Goal: Information Seeking & Learning: Find specific fact

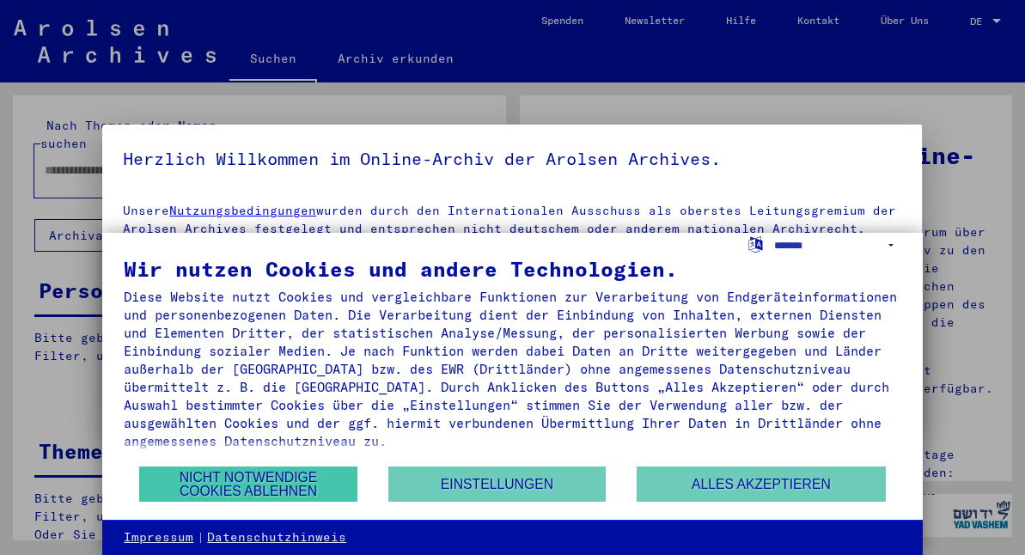
click at [241, 473] on button "Nicht notwendige Cookies ablehnen" at bounding box center [247, 483] width 217 height 35
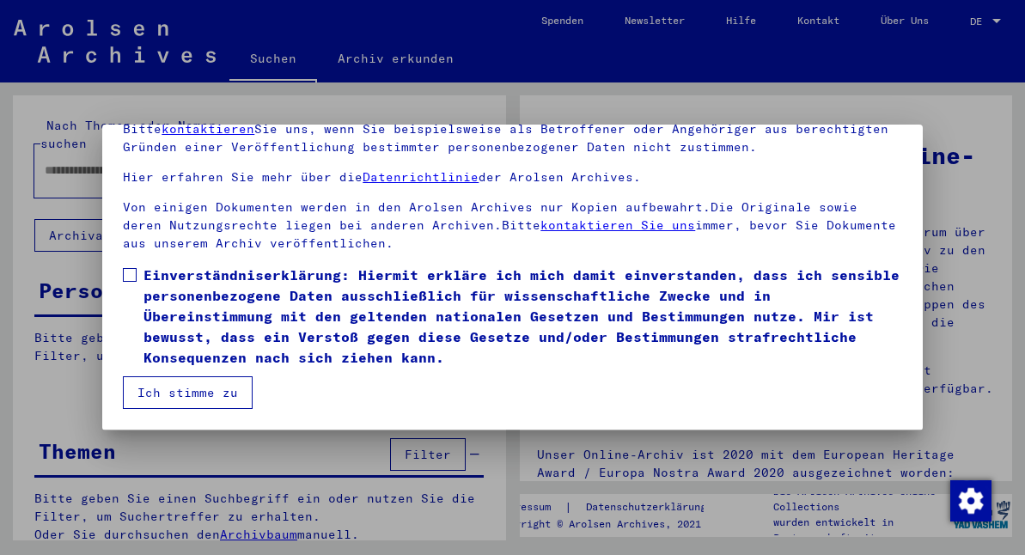
scroll to position [142, 0]
click at [130, 271] on span at bounding box center [130, 275] width 14 height 14
click at [191, 392] on button "Ich stimme zu" at bounding box center [188, 392] width 130 height 33
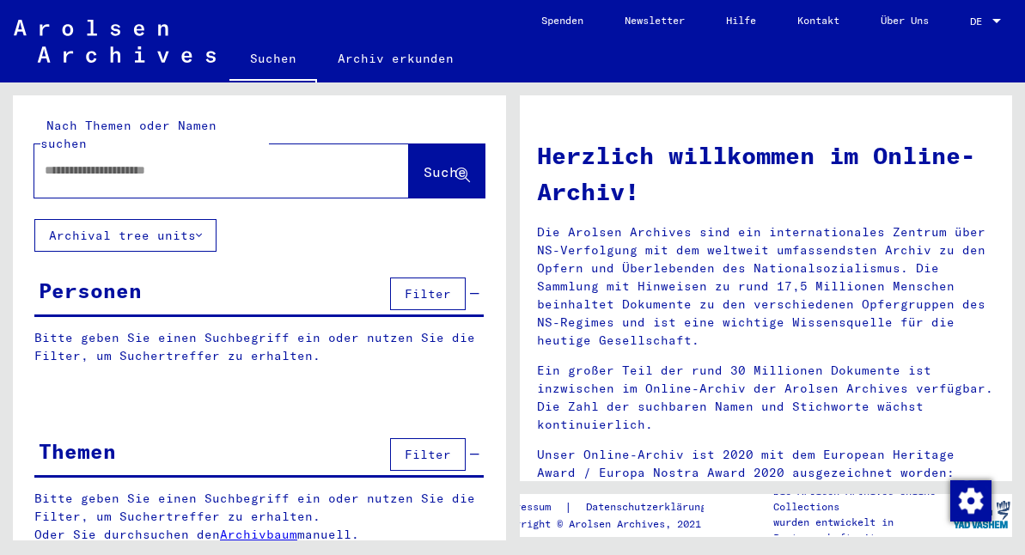
click at [47, 162] on input "text" at bounding box center [201, 171] width 313 height 18
click at [430, 163] on span "Suche" at bounding box center [445, 171] width 43 height 17
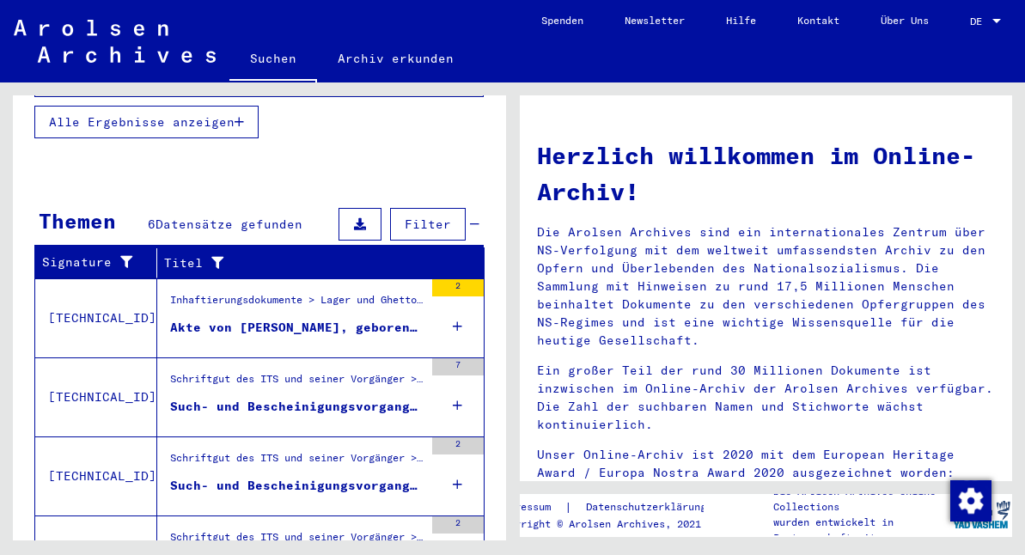
scroll to position [475, 0]
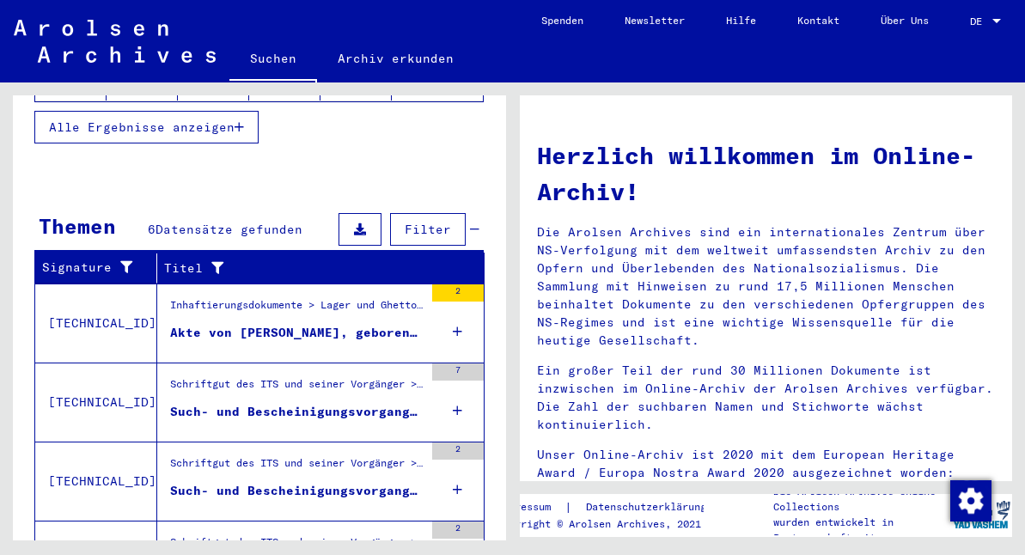
click at [286, 297] on div "Inhaftierungsdokumente > Lager und Ghettos > Konzentrationslager [GEOGRAPHIC_DA…" at bounding box center [296, 309] width 253 height 24
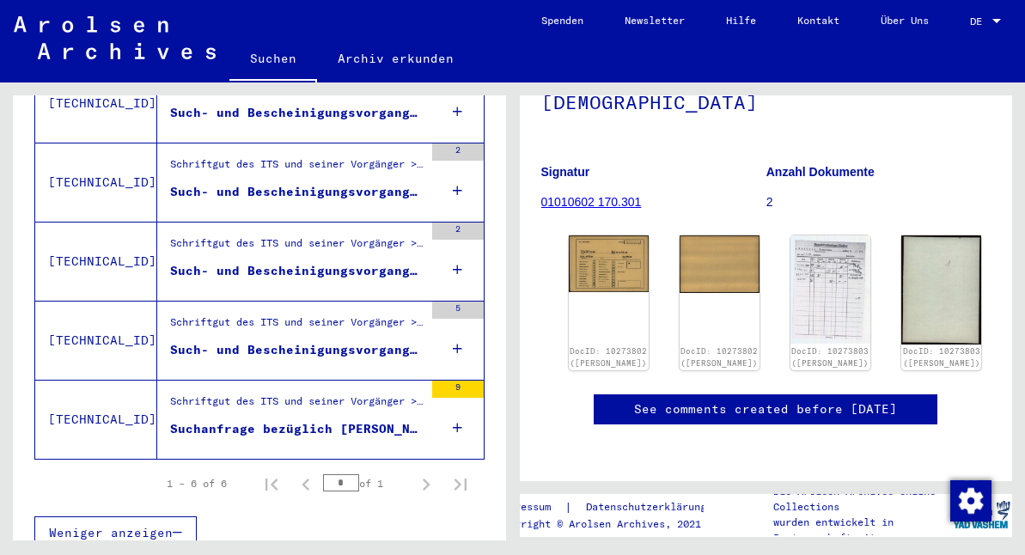
scroll to position [180, 0]
click at [601, 241] on img at bounding box center [608, 262] width 84 height 60
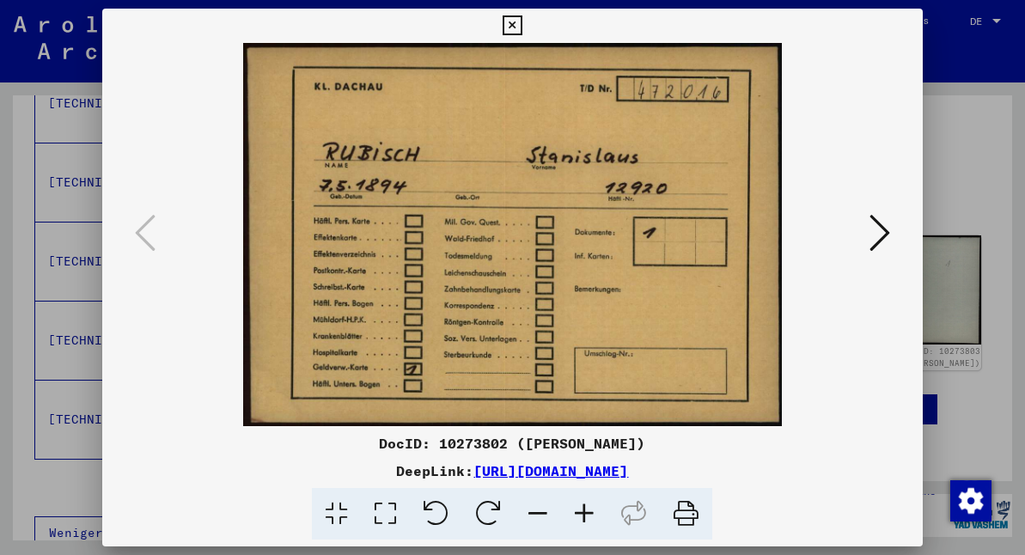
click at [878, 228] on icon at bounding box center [879, 232] width 21 height 41
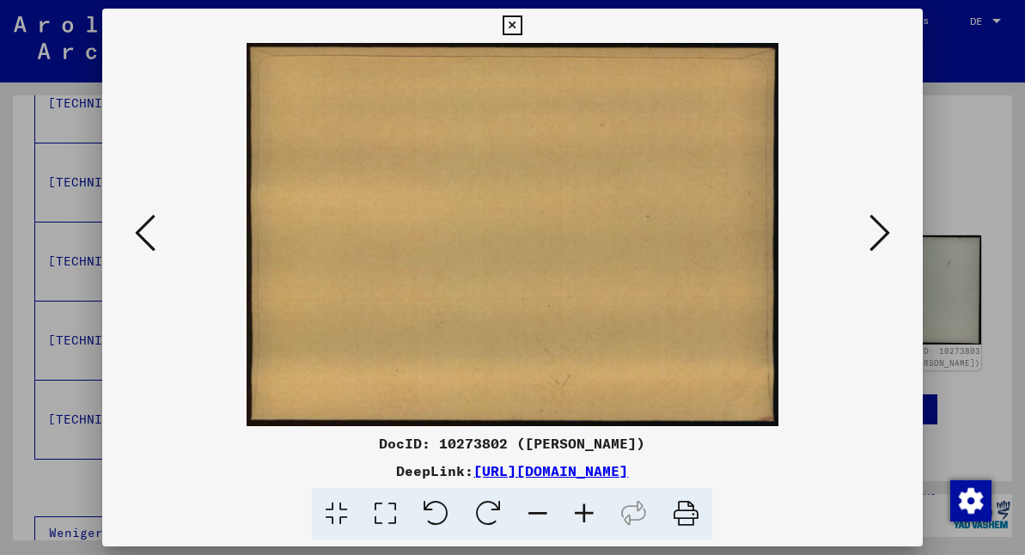
click at [522, 24] on icon at bounding box center [513, 25] width 20 height 21
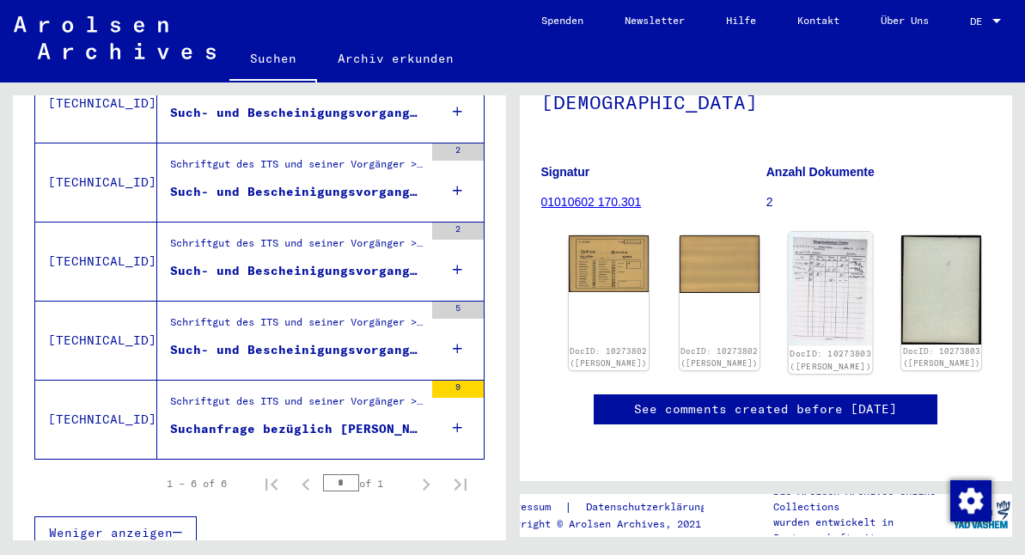
click at [801, 251] on img at bounding box center [831, 288] width 84 height 113
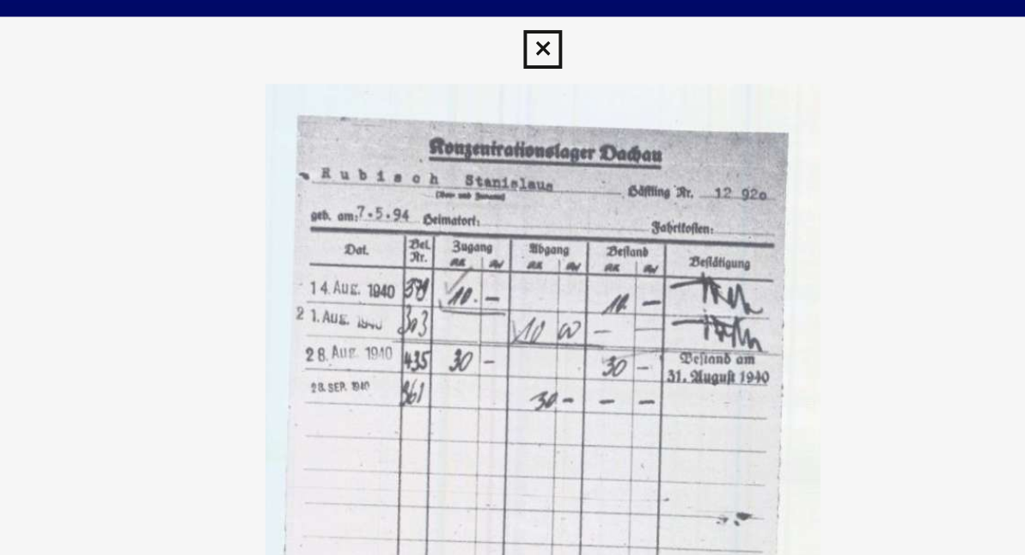
scroll to position [0, 0]
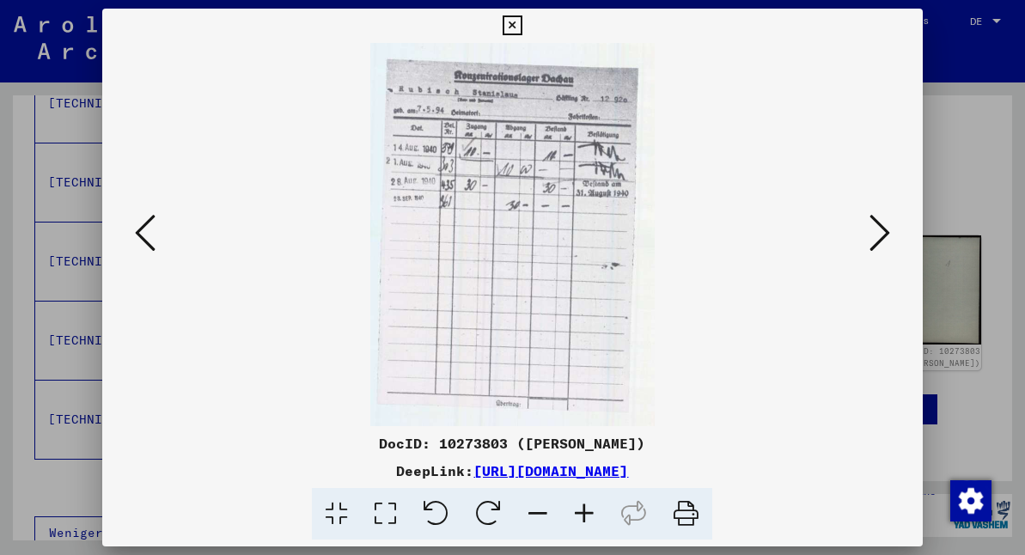
click at [886, 230] on icon at bounding box center [879, 232] width 21 height 41
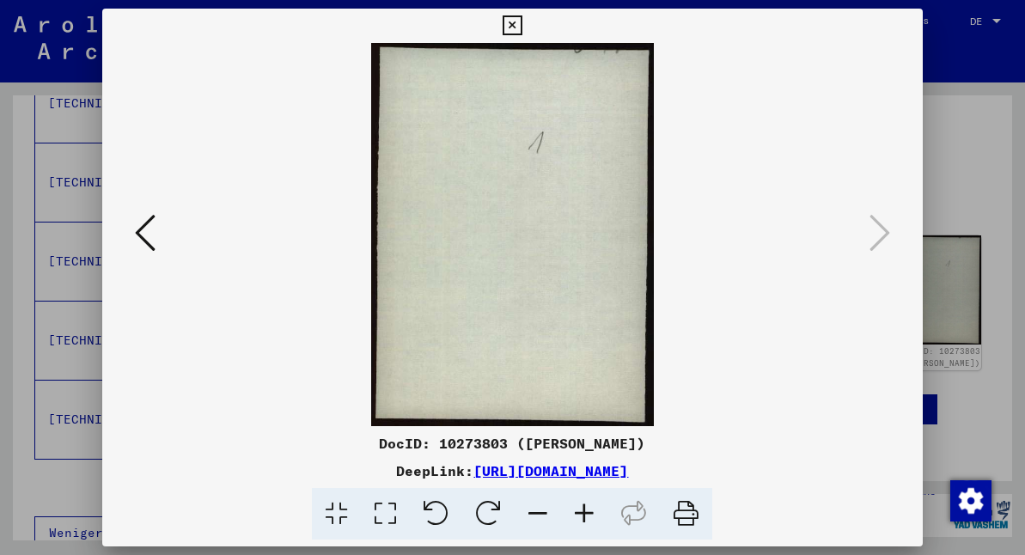
click at [886, 229] on icon at bounding box center [879, 232] width 21 height 41
click at [522, 25] on icon at bounding box center [513, 25] width 20 height 21
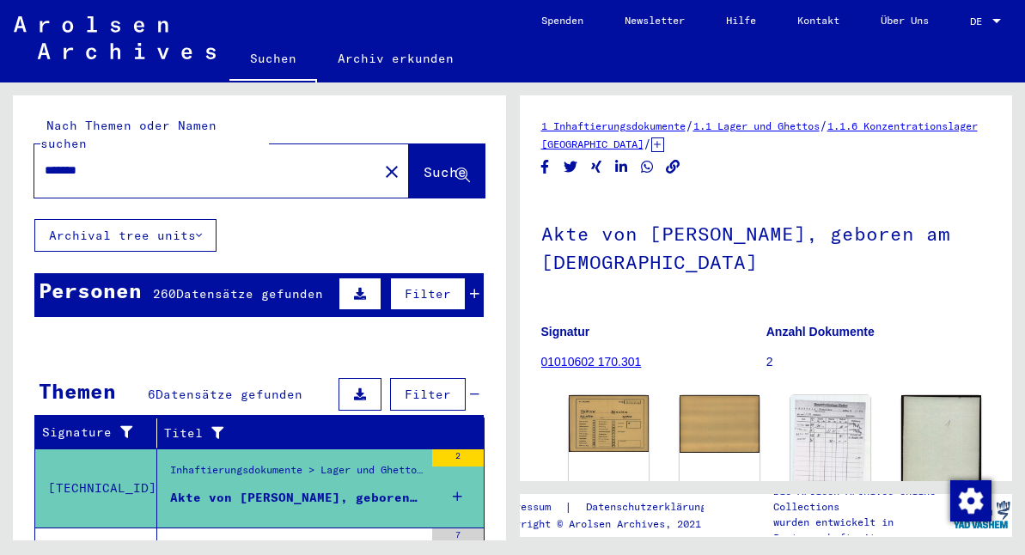
click at [111, 162] on input "*******" at bounding box center [206, 171] width 323 height 18
click at [434, 163] on span "Suche" at bounding box center [445, 171] width 43 height 17
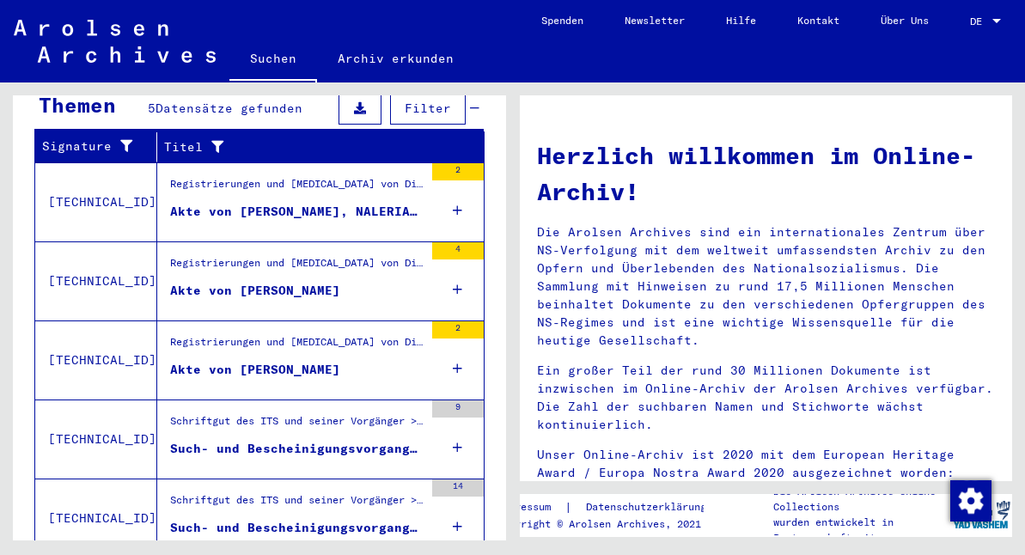
scroll to position [290, 0]
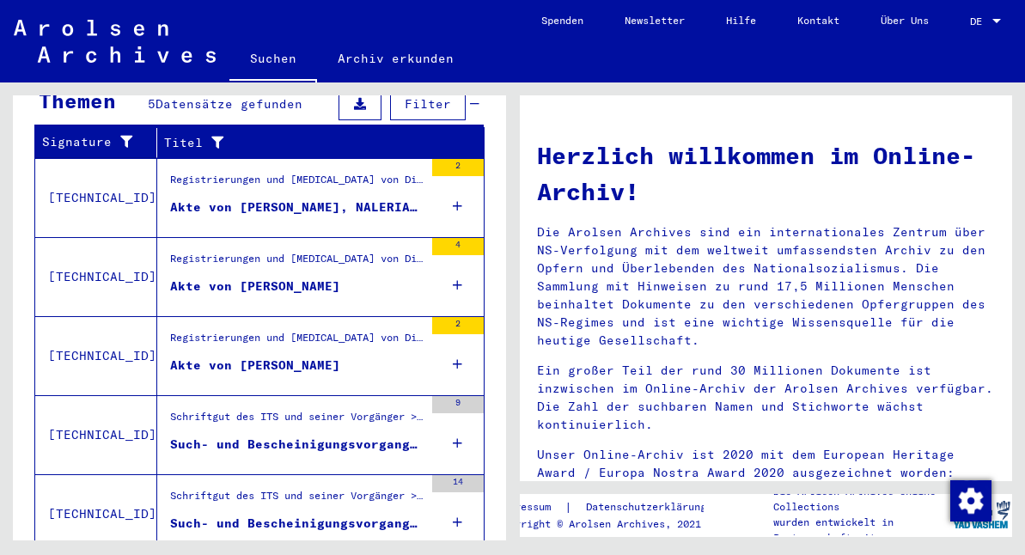
click at [315, 198] on div "Akte von [PERSON_NAME], NALERIA, geboren am [DEMOGRAPHIC_DATA], geboren in [GEO…" at bounding box center [296, 207] width 253 height 18
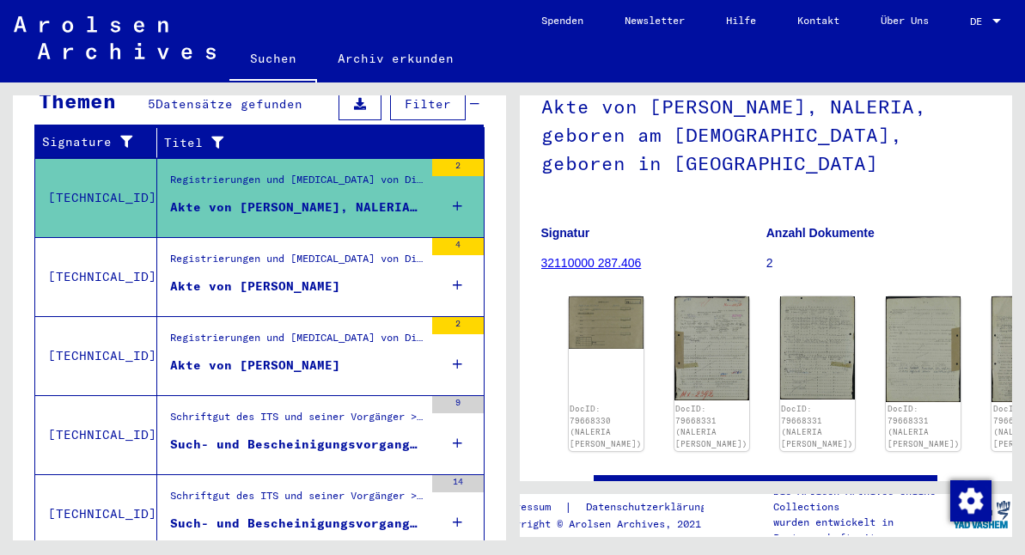
scroll to position [147, 0]
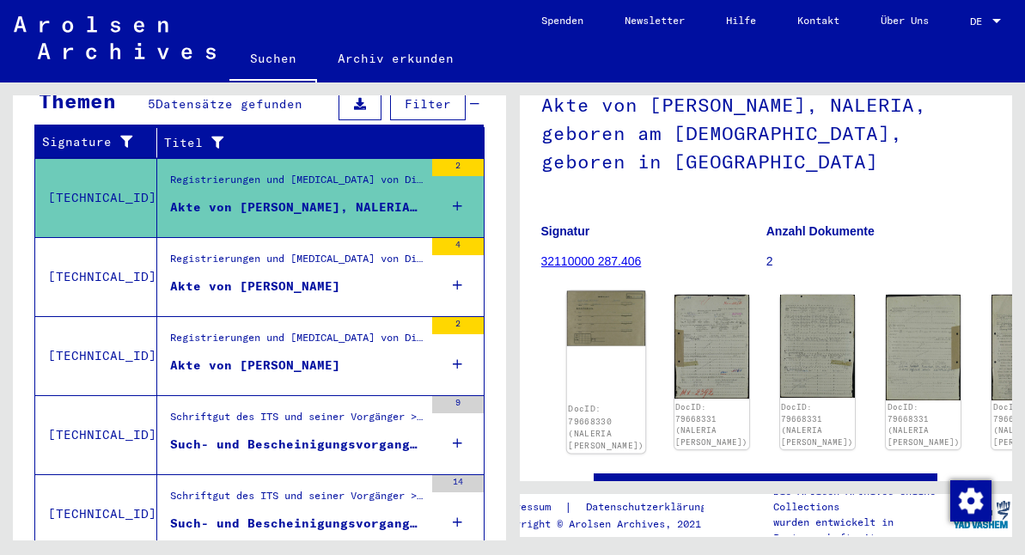
click at [588, 291] on img at bounding box center [605, 318] width 79 height 55
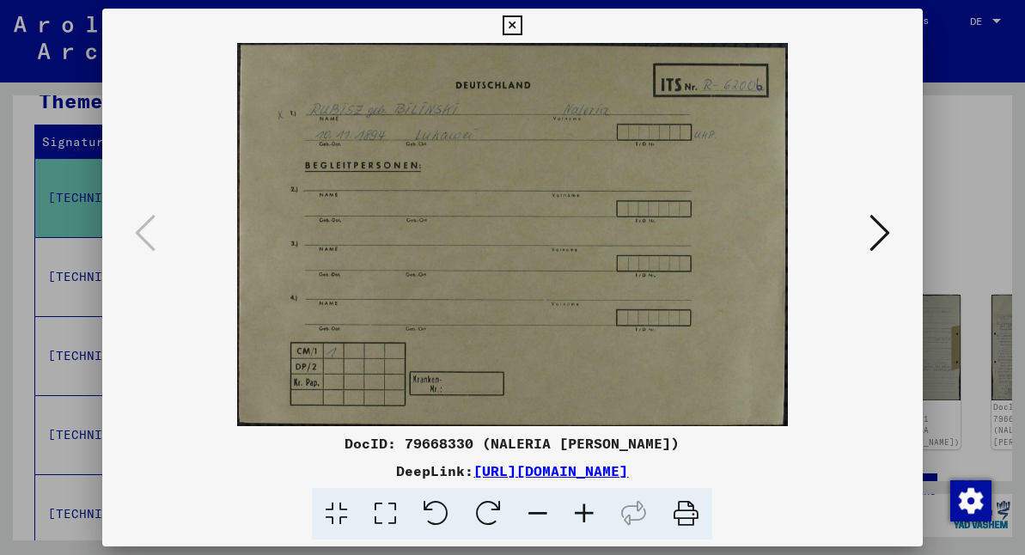
click at [881, 232] on icon at bounding box center [879, 232] width 21 height 41
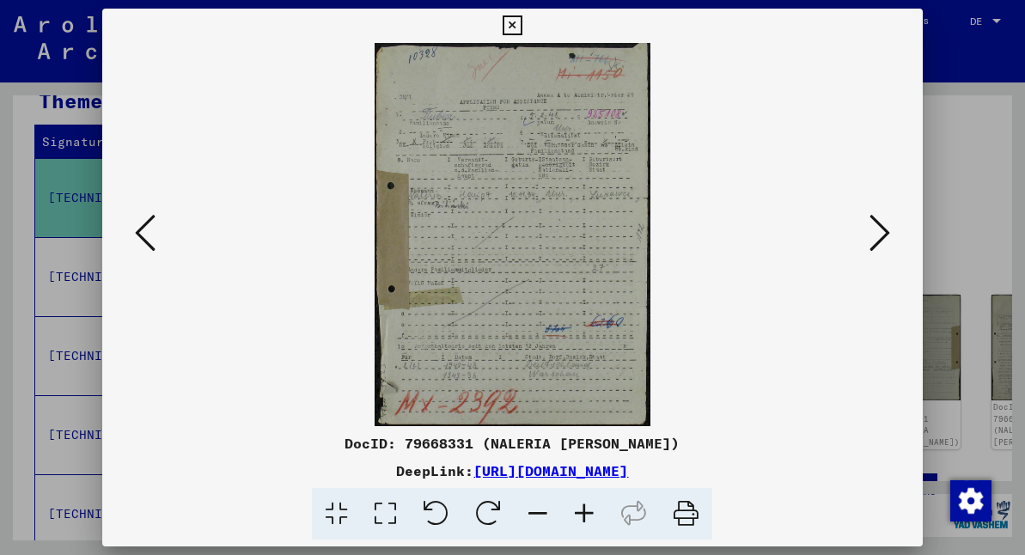
scroll to position [0, 0]
click at [879, 227] on icon at bounding box center [879, 232] width 21 height 41
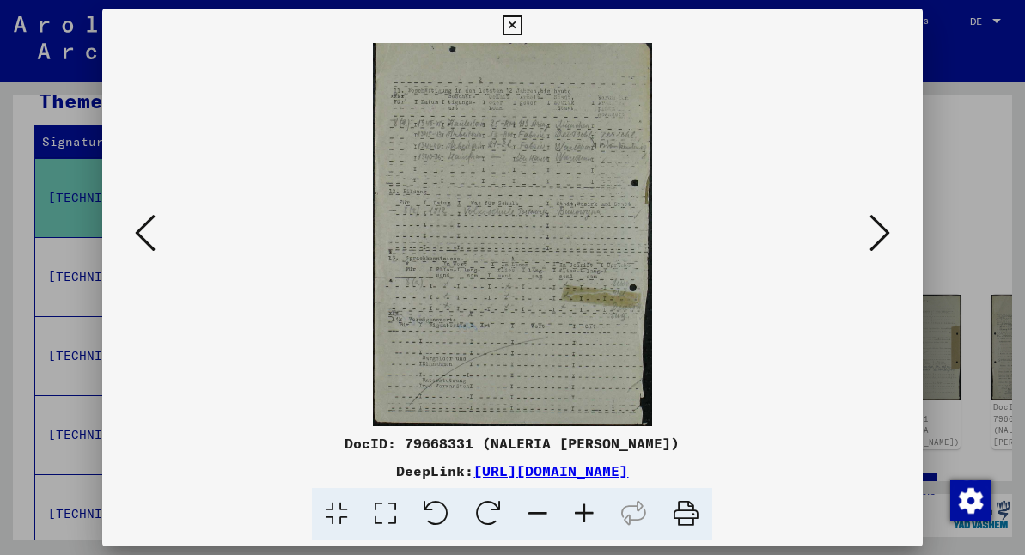
click at [880, 229] on icon at bounding box center [879, 232] width 21 height 41
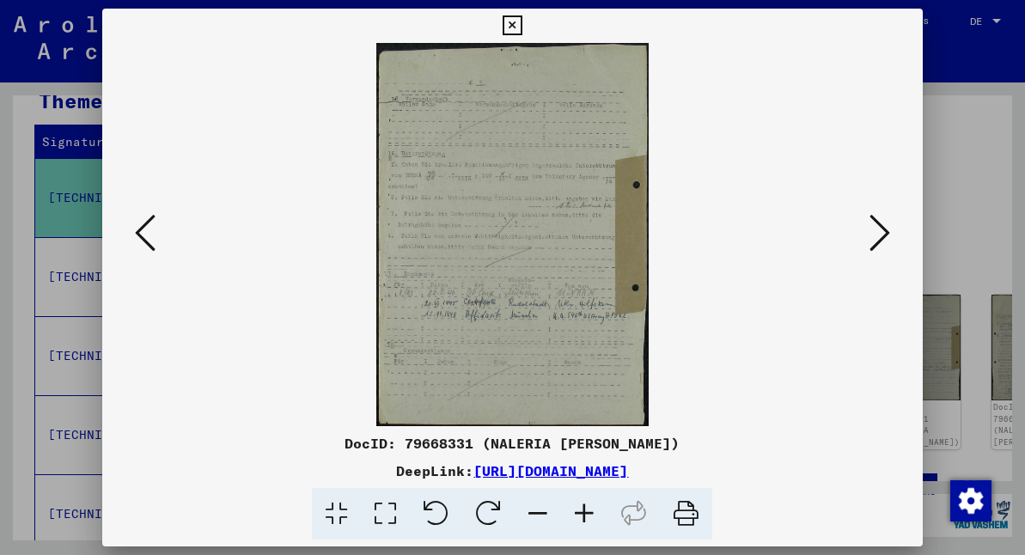
click at [885, 227] on icon at bounding box center [879, 232] width 21 height 41
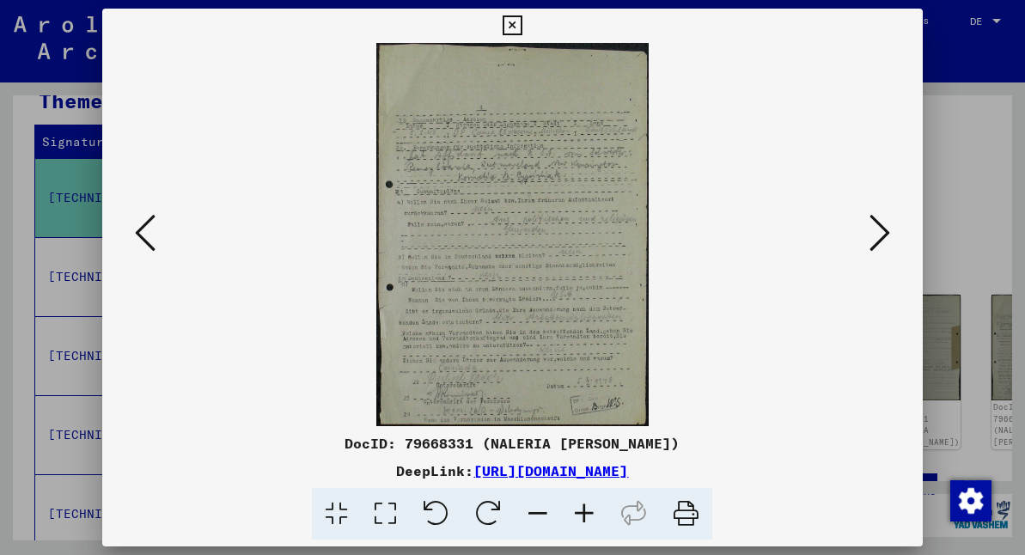
click at [881, 236] on icon at bounding box center [879, 232] width 21 height 41
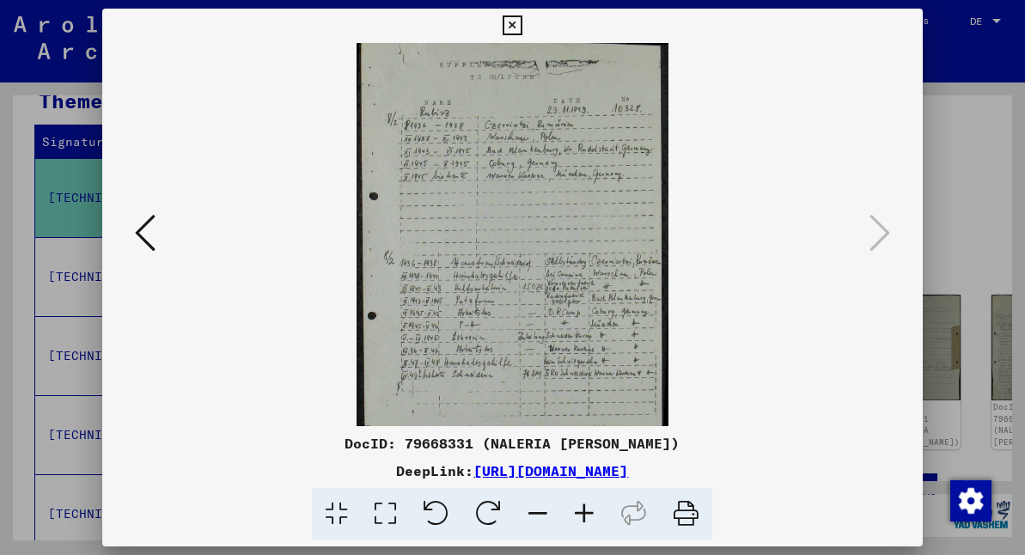
click at [522, 26] on icon at bounding box center [513, 25] width 20 height 21
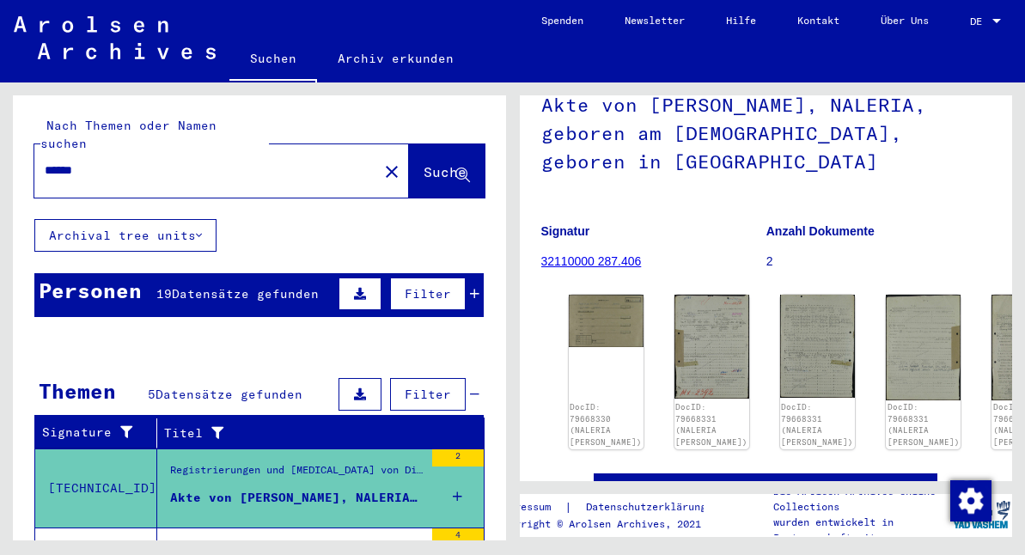
click at [95, 162] on input "******" at bounding box center [206, 171] width 323 height 18
type input "*"
click at [424, 163] on span "Suche" at bounding box center [445, 171] width 43 height 17
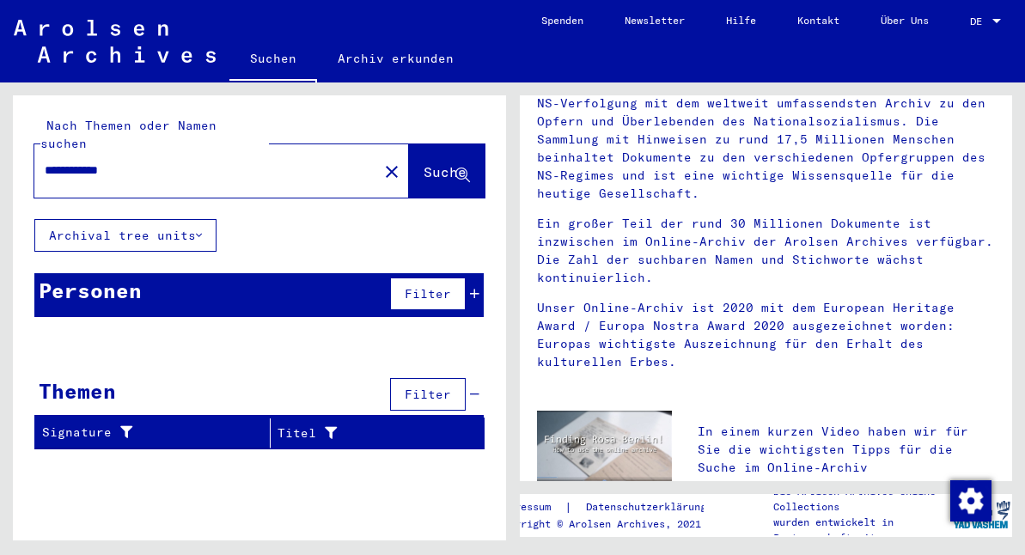
click at [90, 162] on input "**********" at bounding box center [201, 171] width 313 height 18
click at [92, 162] on input "******" at bounding box center [201, 171] width 313 height 18
click at [432, 163] on span "Suche" at bounding box center [445, 171] width 43 height 17
click at [202, 229] on icon at bounding box center [199, 235] width 6 height 12
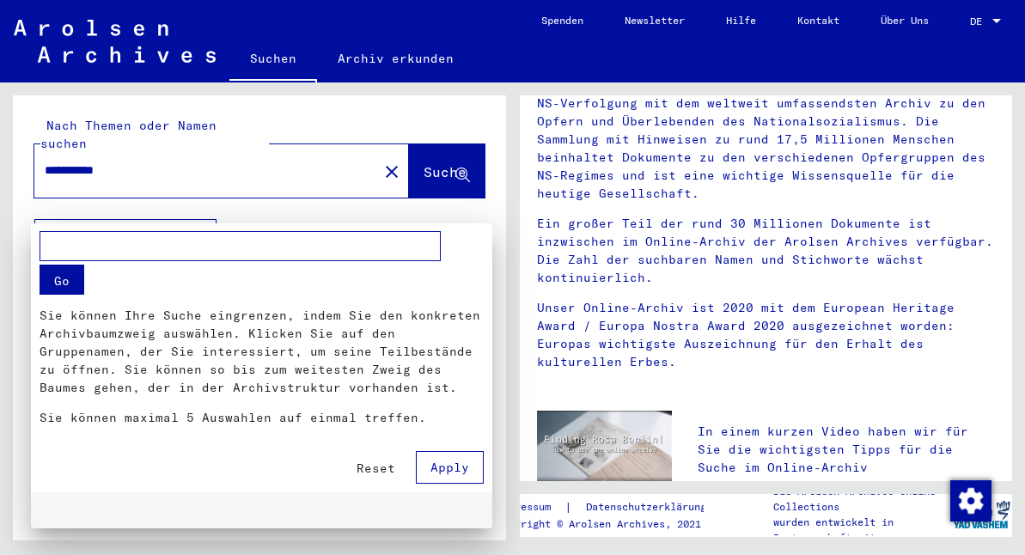
scroll to position [267, 0]
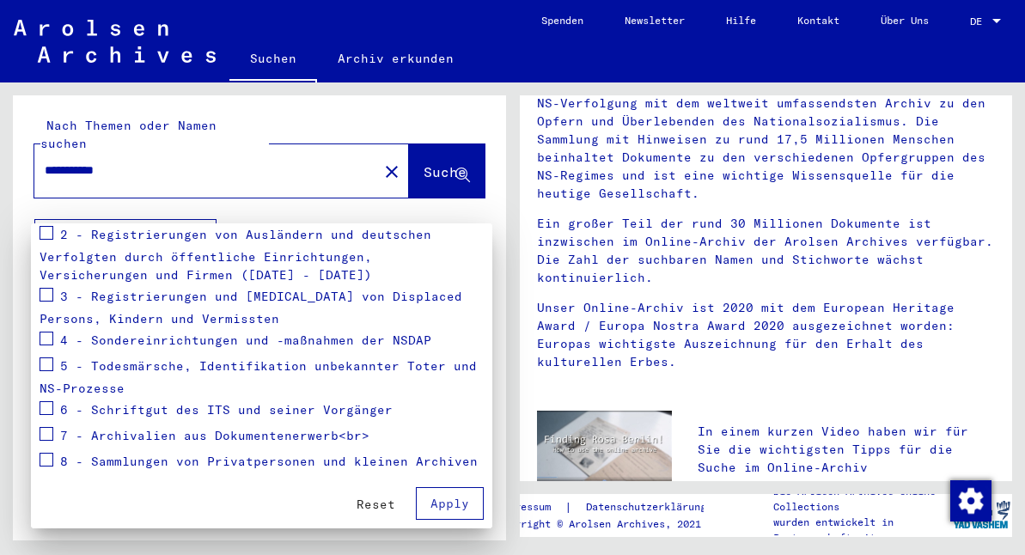
click at [357, 197] on div "Go Sie können Ihre Suche eingrenzen, indem Sie den konkreten Archivbaumzweig au…" at bounding box center [261, 242] width 461 height 573
click at [379, 504] on span "Reset" at bounding box center [376, 504] width 39 height 15
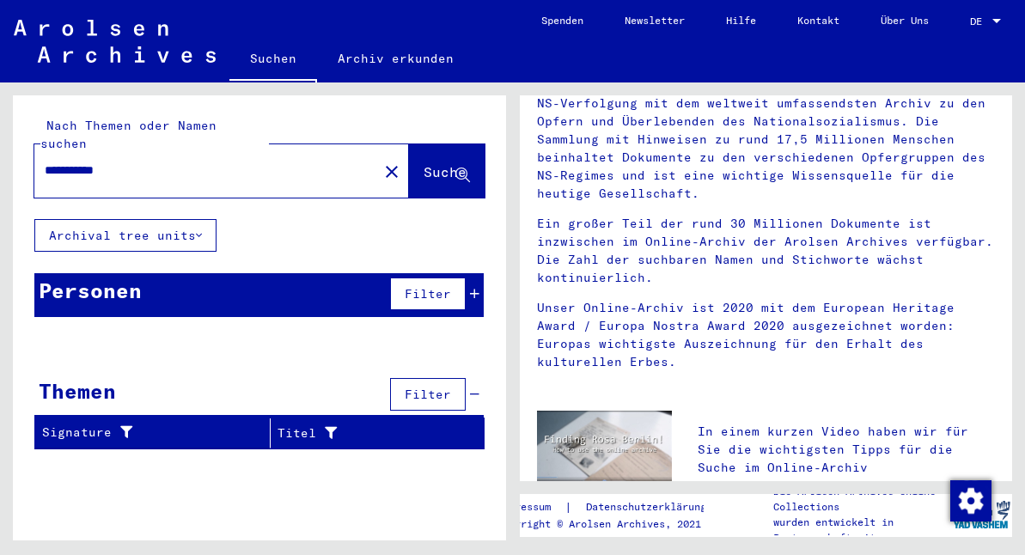
scroll to position [0, 0]
click at [127, 162] on input "**********" at bounding box center [201, 171] width 313 height 18
type input "**********"
click at [424, 163] on span "Suche" at bounding box center [445, 171] width 43 height 17
click at [435, 286] on span "Filter" at bounding box center [428, 293] width 46 height 15
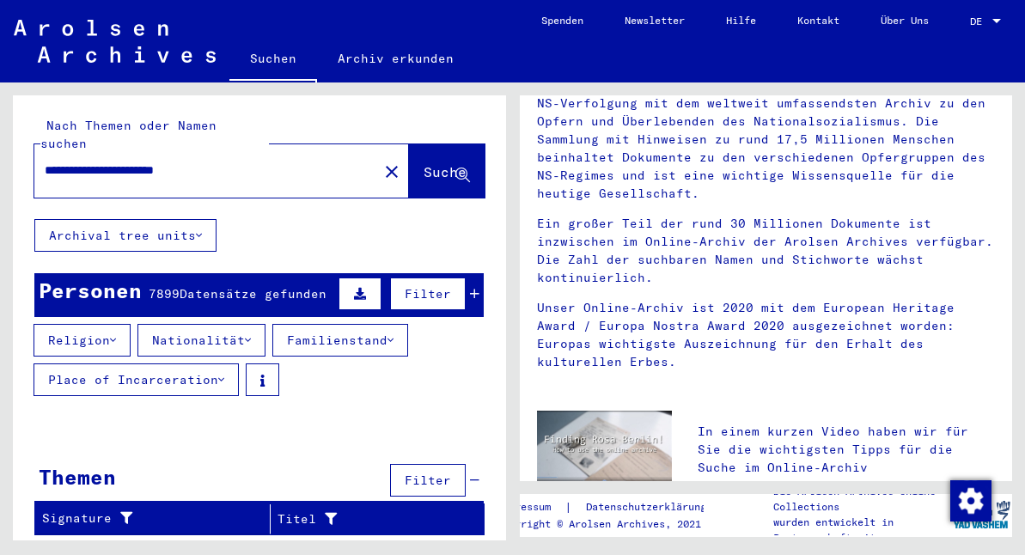
click at [116, 334] on icon at bounding box center [113, 340] width 6 height 12
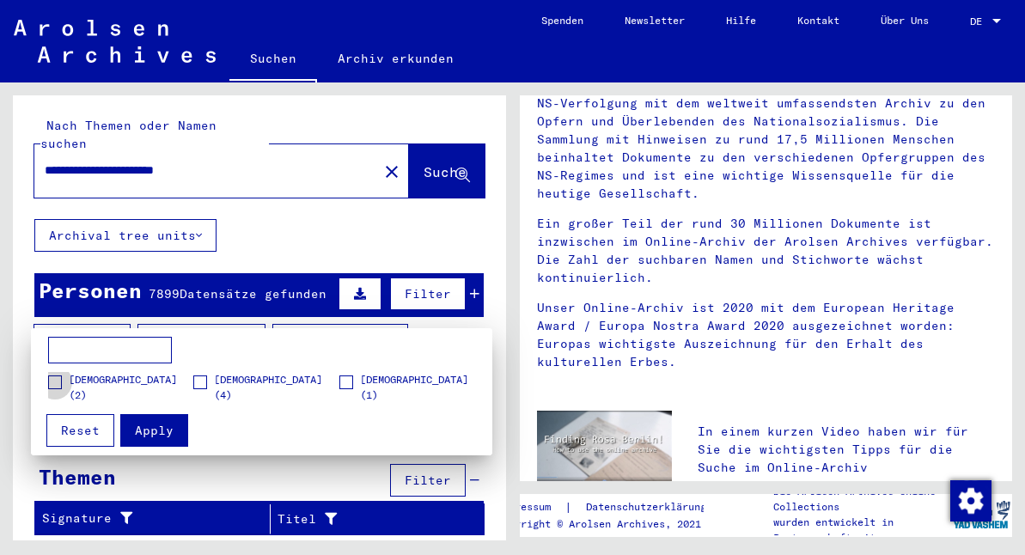
click at [55, 381] on span at bounding box center [55, 382] width 14 height 14
click at [161, 430] on span "Apply" at bounding box center [154, 430] width 39 height 15
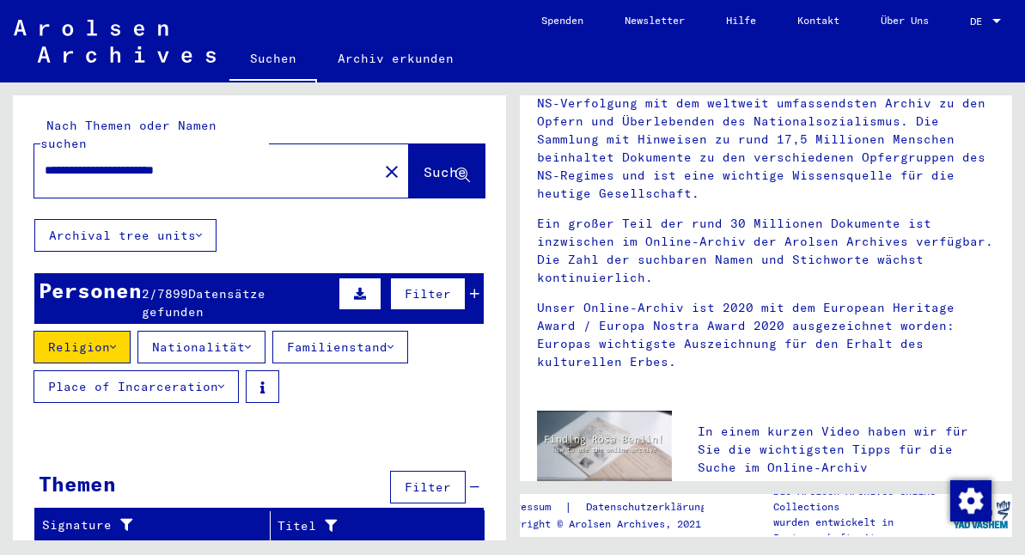
click at [251, 341] on icon at bounding box center [248, 347] width 6 height 12
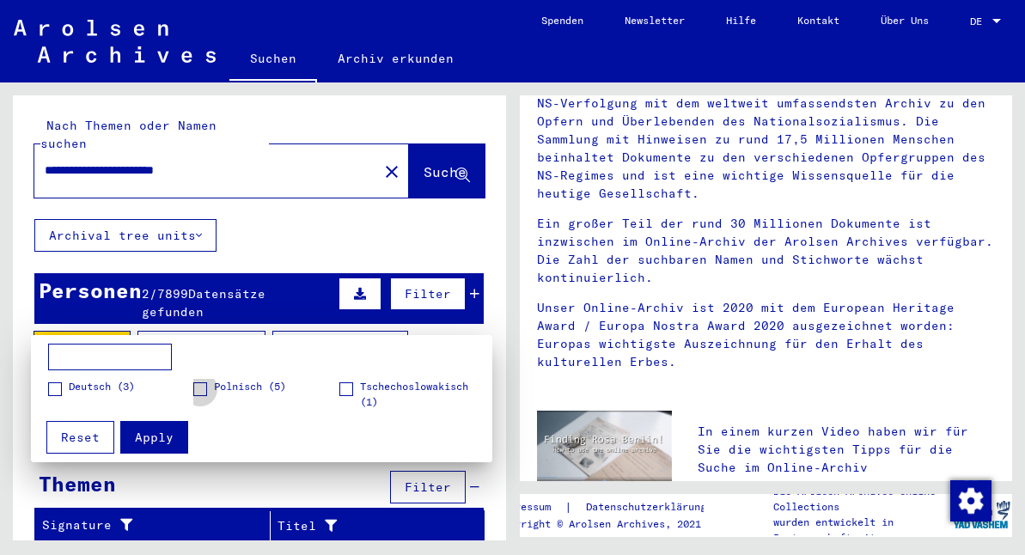
click at [204, 385] on span at bounding box center [200, 389] width 14 height 14
click at [146, 436] on span "Apply" at bounding box center [154, 437] width 39 height 15
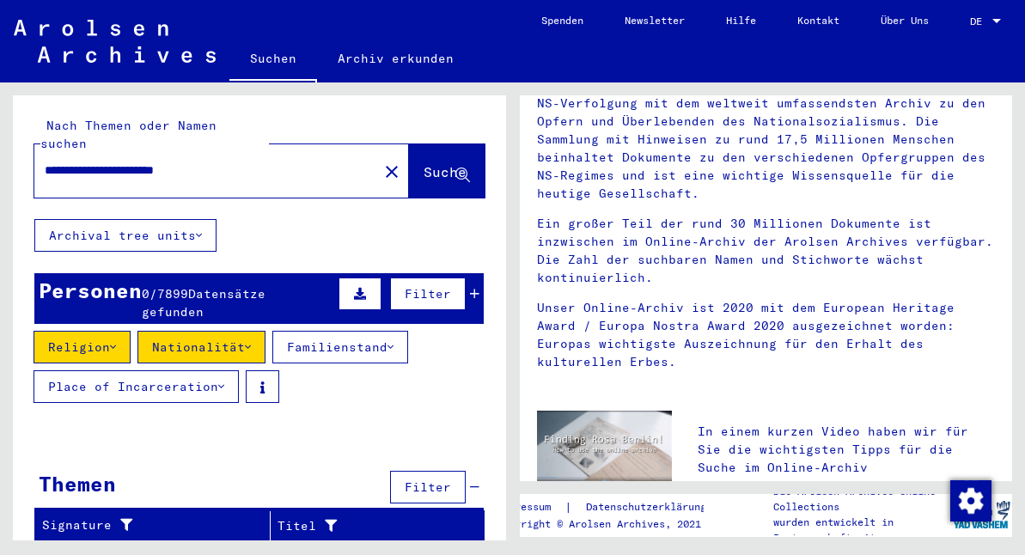
click at [393, 341] on icon at bounding box center [390, 347] width 6 height 12
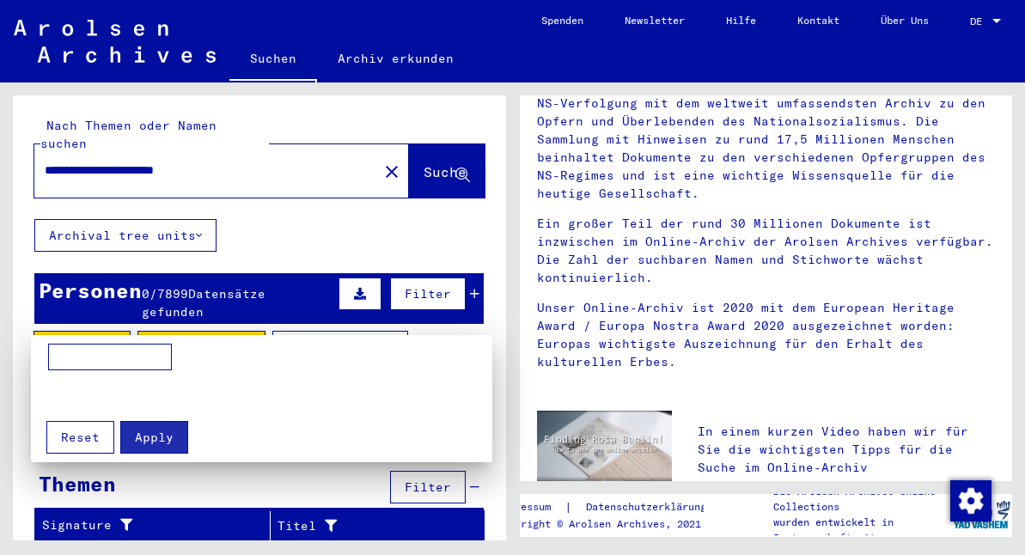
click at [82, 431] on span "Reset" at bounding box center [80, 437] width 39 height 15
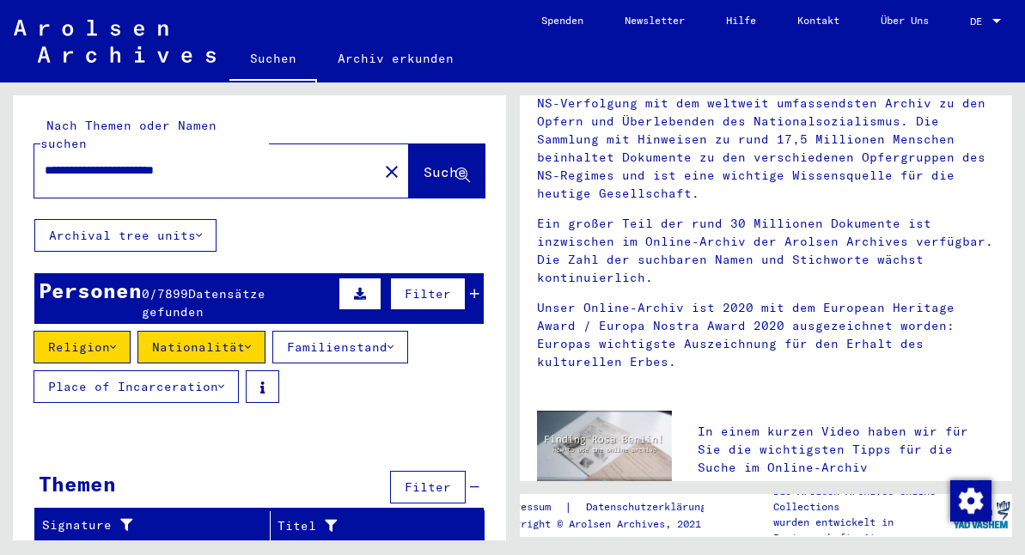
click at [186, 370] on button "Place of Incarceration" at bounding box center [136, 386] width 205 height 33
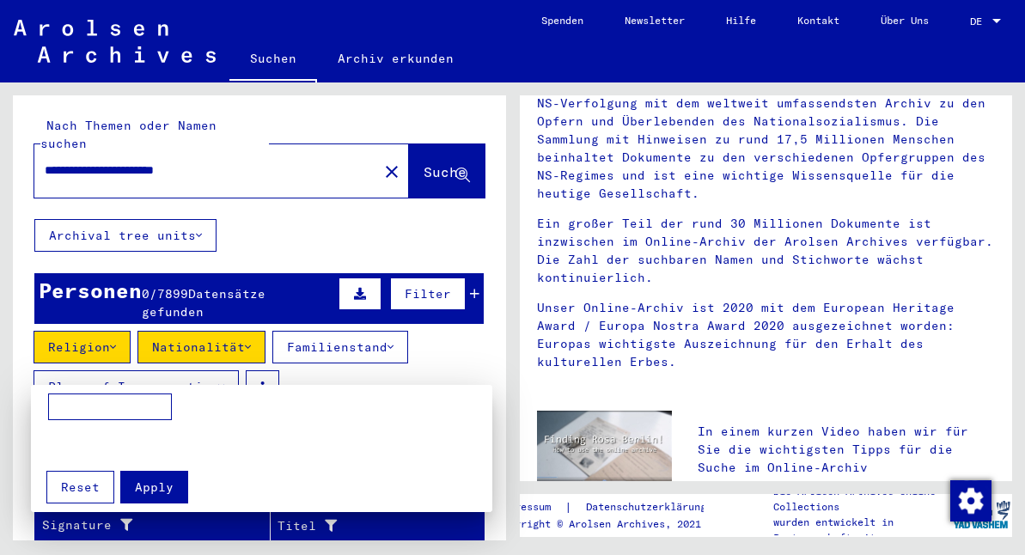
click at [227, 365] on div at bounding box center [512, 277] width 1025 height 555
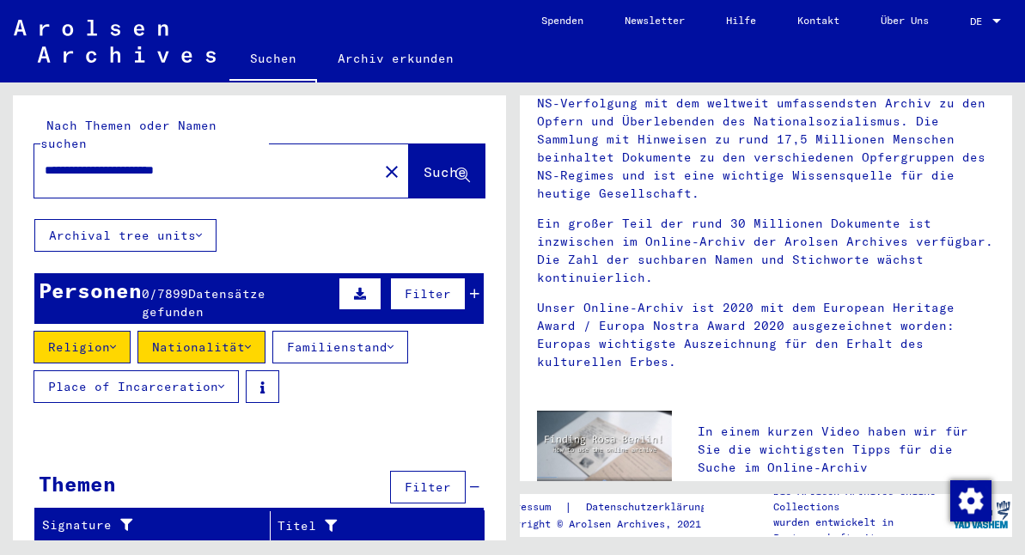
click at [224, 381] on icon at bounding box center [221, 387] width 6 height 12
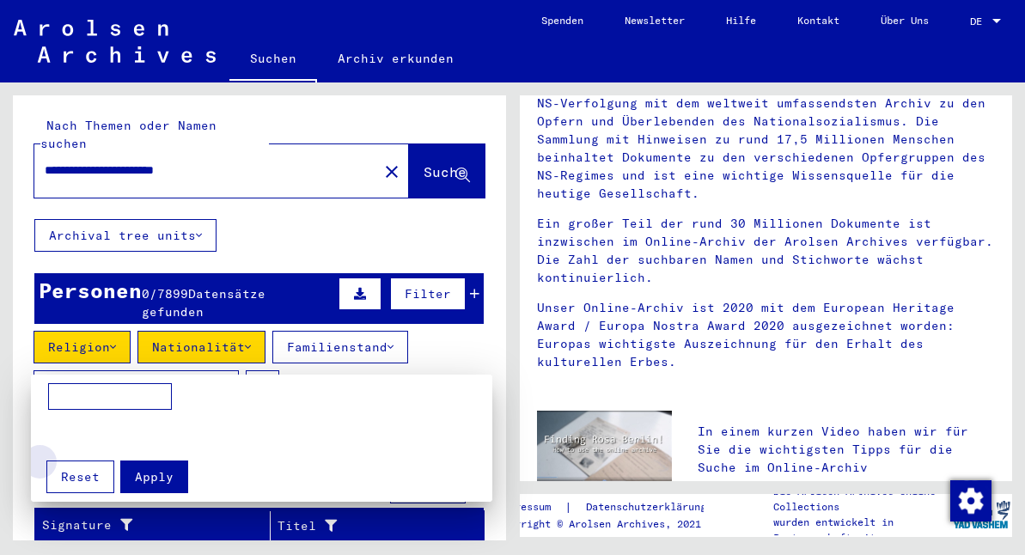
click at [91, 469] on span "Reset" at bounding box center [80, 476] width 39 height 15
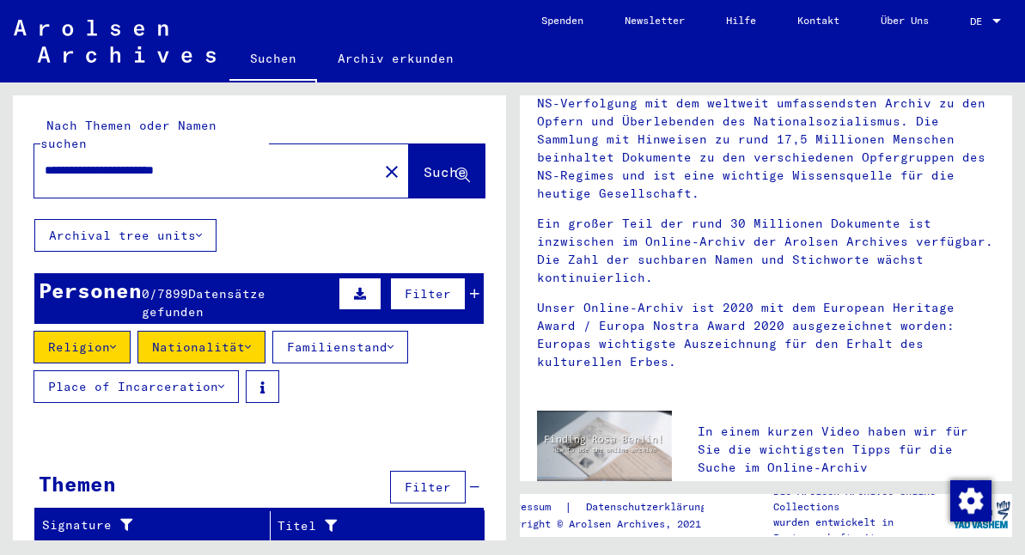
click at [430, 286] on span "Filter" at bounding box center [428, 293] width 46 height 15
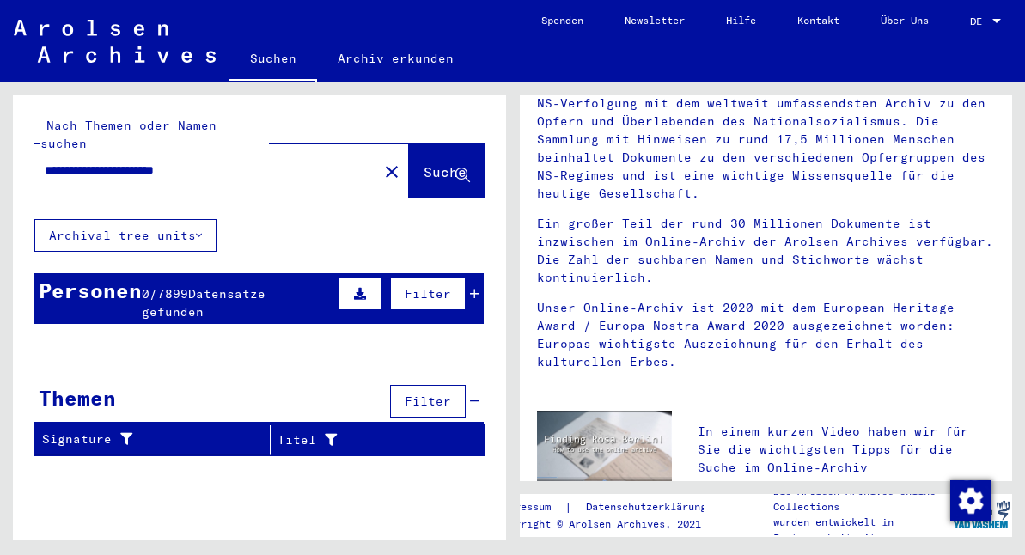
click at [429, 286] on span "Filter" at bounding box center [428, 293] width 46 height 15
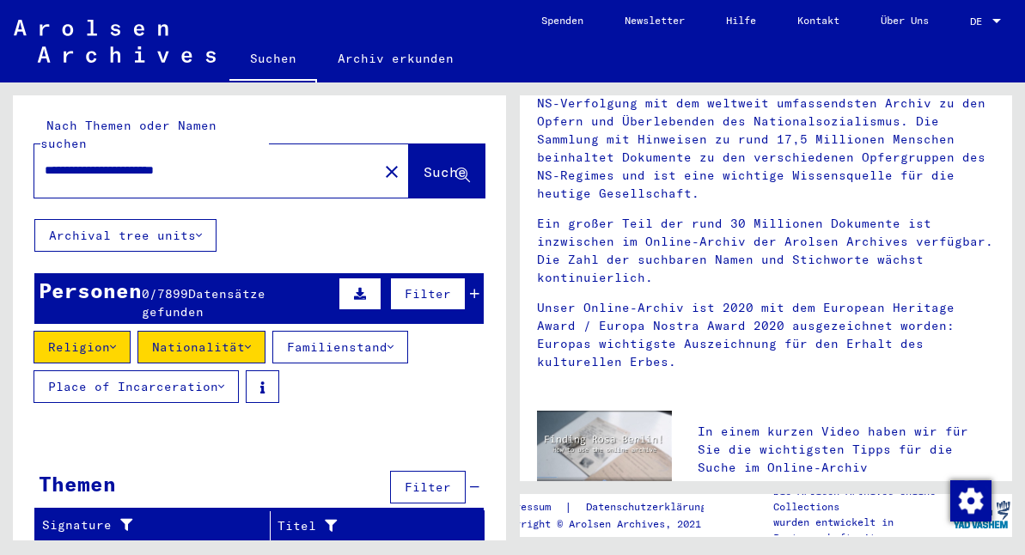
click at [474, 288] on icon at bounding box center [474, 294] width 9 height 12
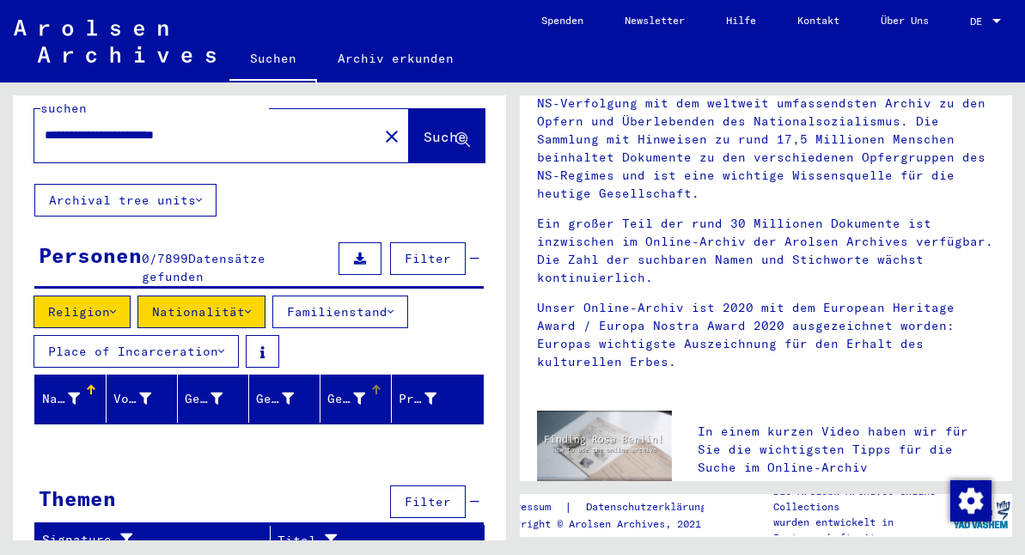
scroll to position [34, 0]
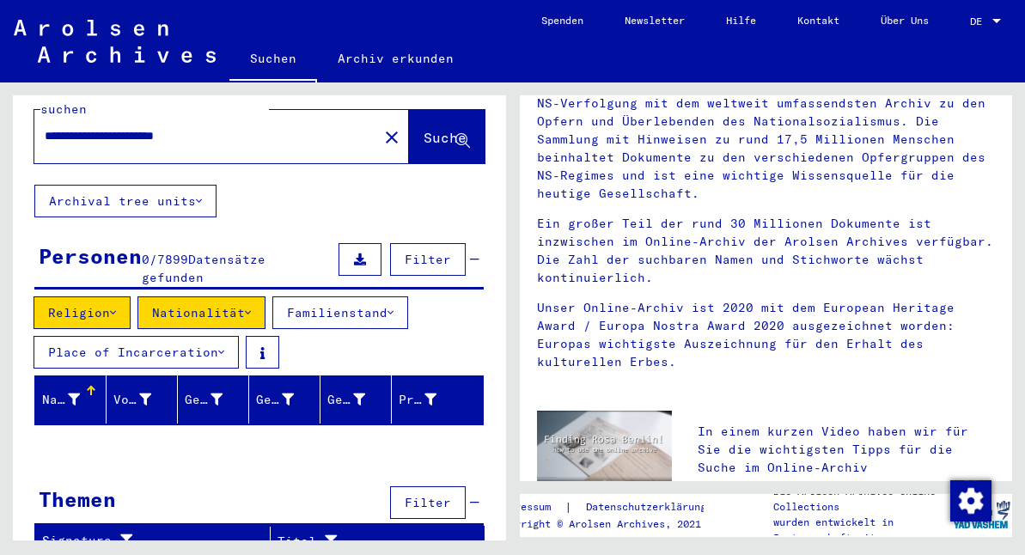
click at [72, 393] on icon at bounding box center [74, 399] width 12 height 12
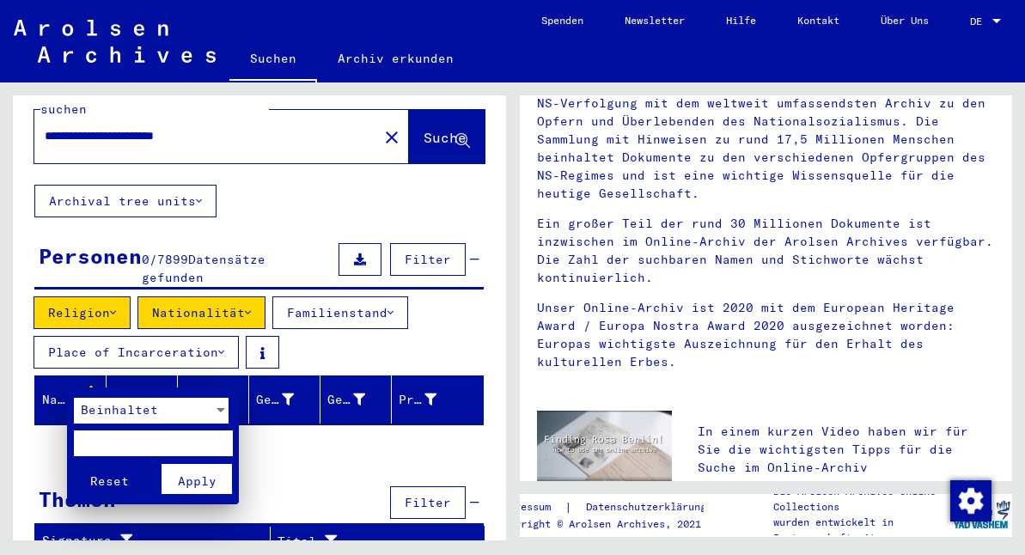
click at [106, 440] on input "text" at bounding box center [153, 443] width 159 height 26
type input "****"
drag, startPoint x: 113, startPoint y: 437, endPoint x: 197, endPoint y: 472, distance: 90.9
click at [197, 473] on span "Apply" at bounding box center [197, 480] width 39 height 15
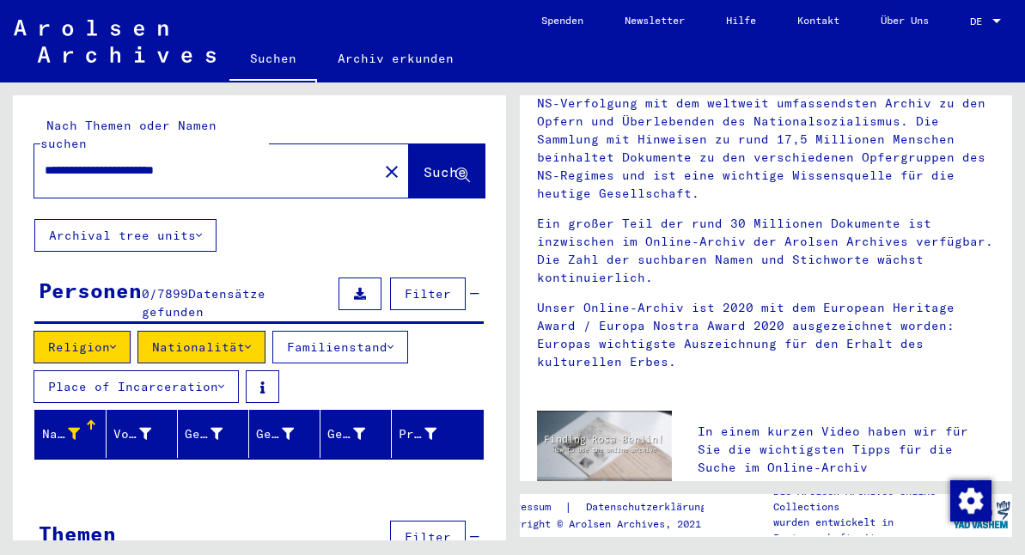
scroll to position [0, 0]
click at [254, 151] on div "**********" at bounding box center [195, 170] width 323 height 39
click at [237, 162] on input "**********" at bounding box center [201, 171] width 313 height 18
type input "*"
type input "****"
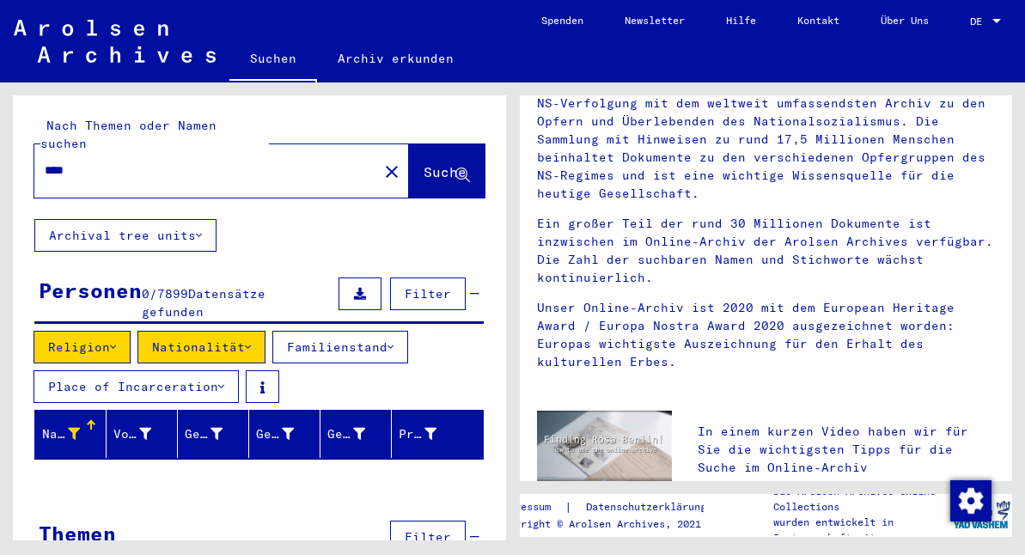
click at [439, 163] on span "Suche" at bounding box center [445, 171] width 43 height 17
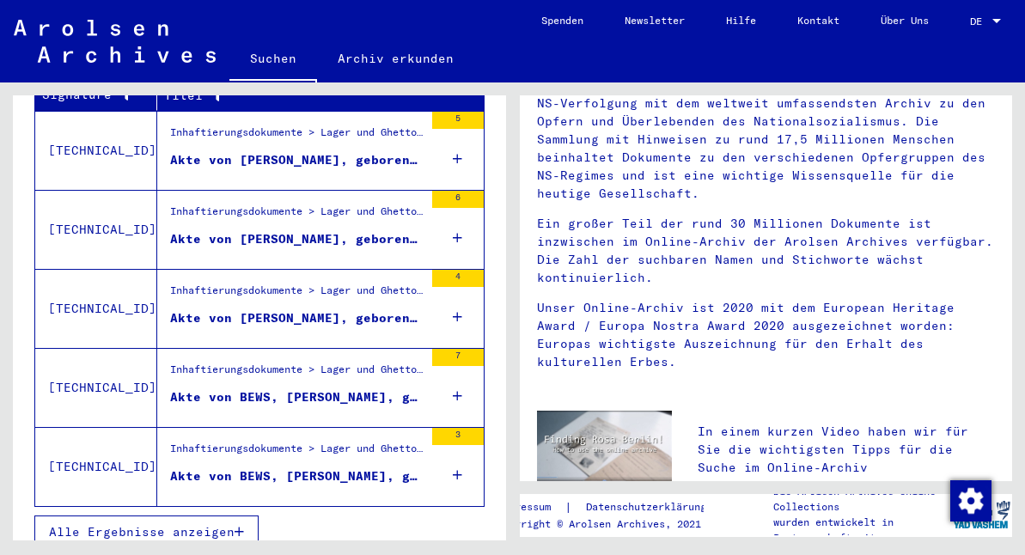
scroll to position [733, 0]
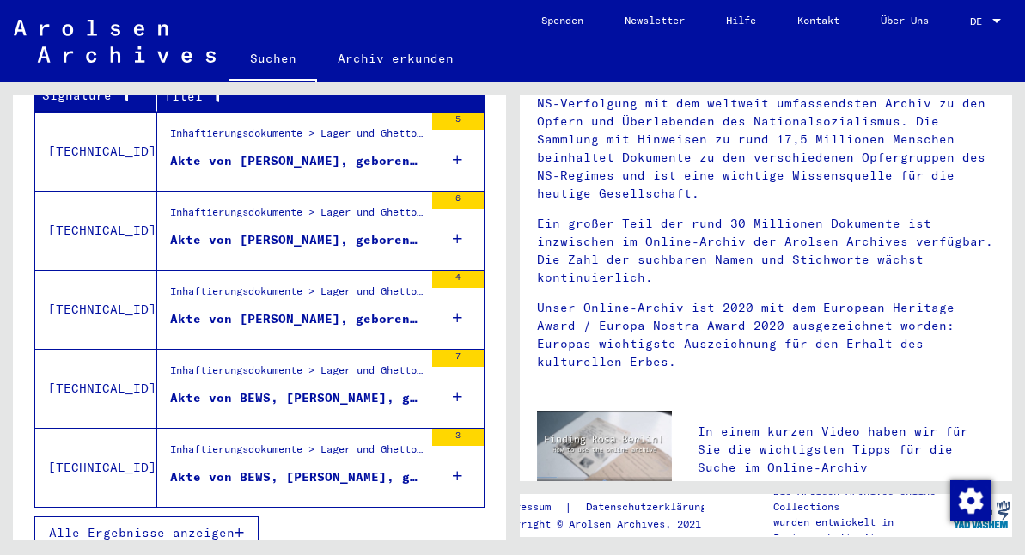
click at [280, 442] on div "Inhaftierungsdokumente > Lager und Ghettos > Konzentrationslager [GEOGRAPHIC_DA…" at bounding box center [296, 454] width 253 height 24
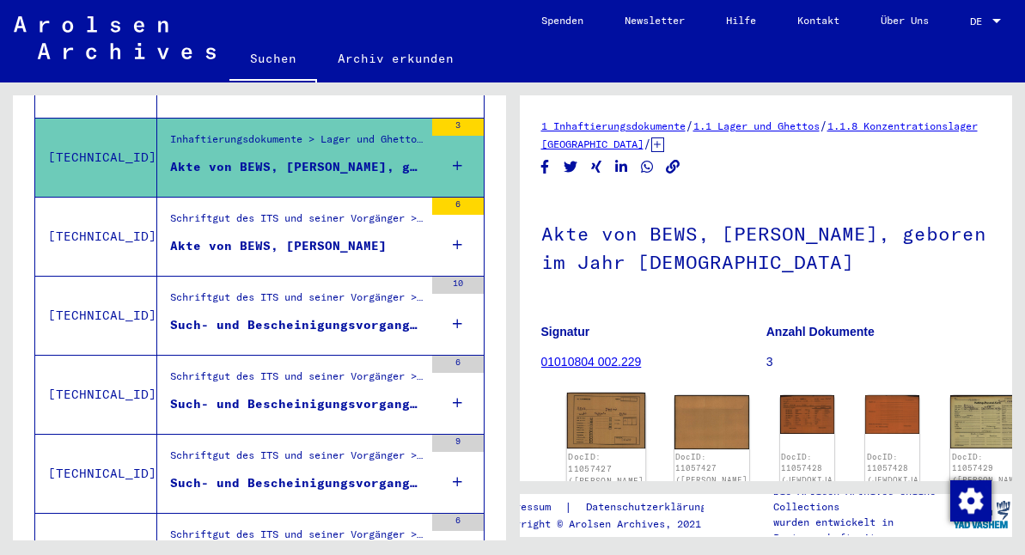
click at [593, 407] on img at bounding box center [605, 421] width 79 height 56
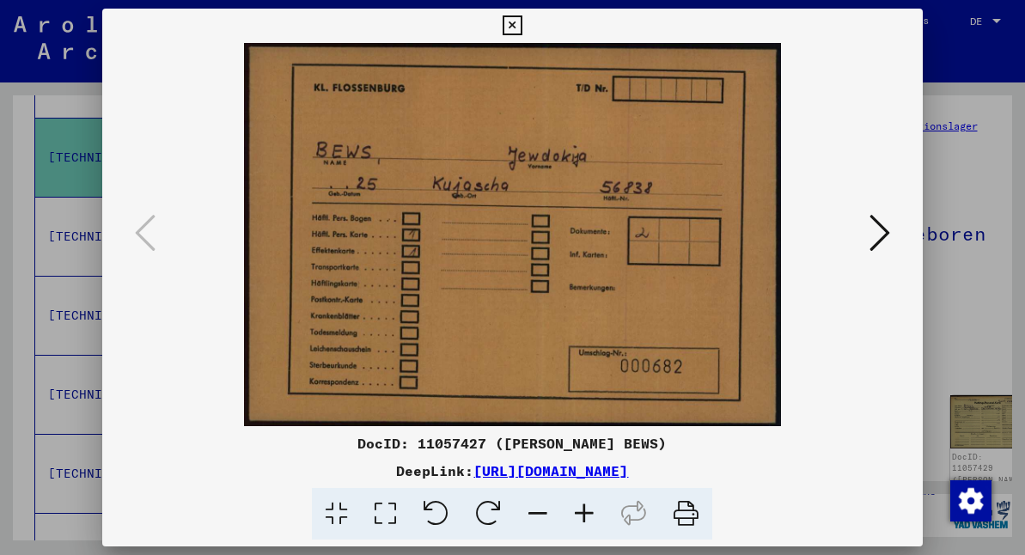
click at [876, 229] on icon at bounding box center [879, 232] width 21 height 41
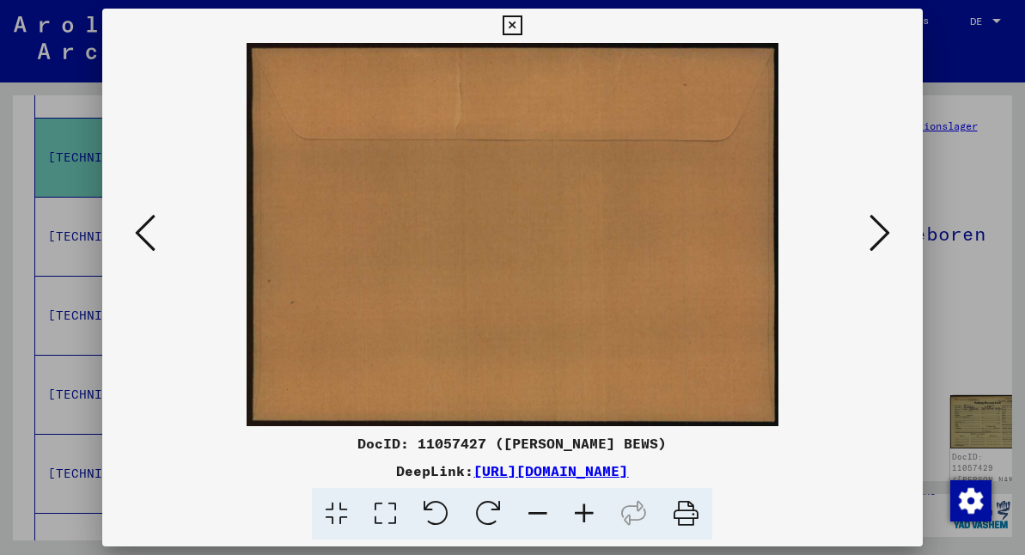
click at [522, 26] on icon at bounding box center [513, 25] width 20 height 21
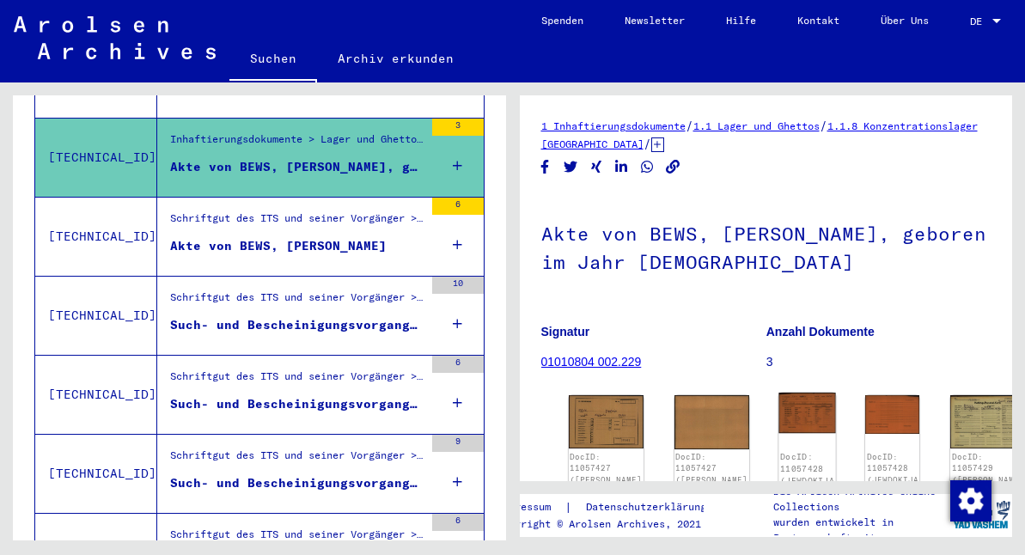
click at [778, 412] on img at bounding box center [806, 413] width 57 height 40
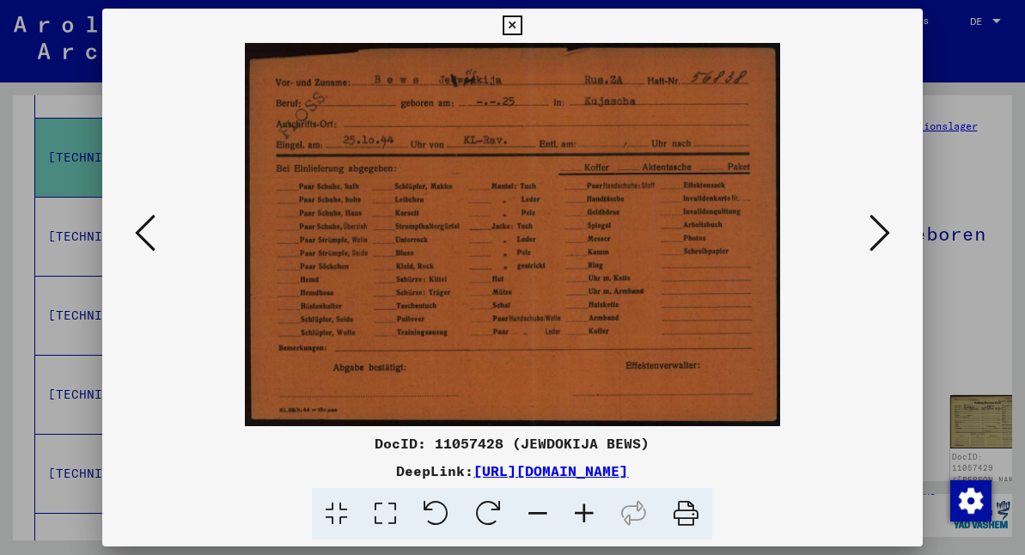
click at [879, 231] on icon at bounding box center [879, 232] width 21 height 41
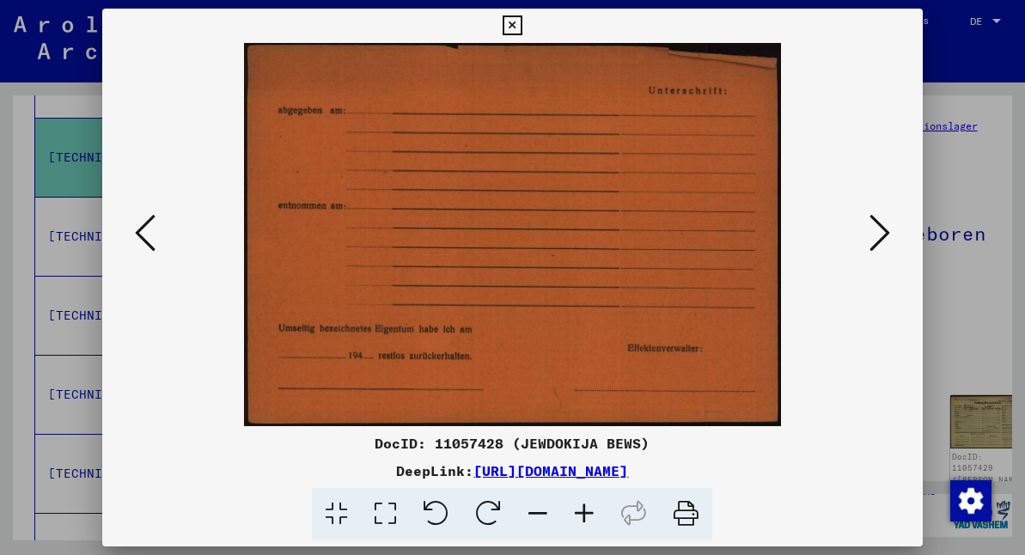
click at [879, 231] on icon at bounding box center [879, 232] width 21 height 41
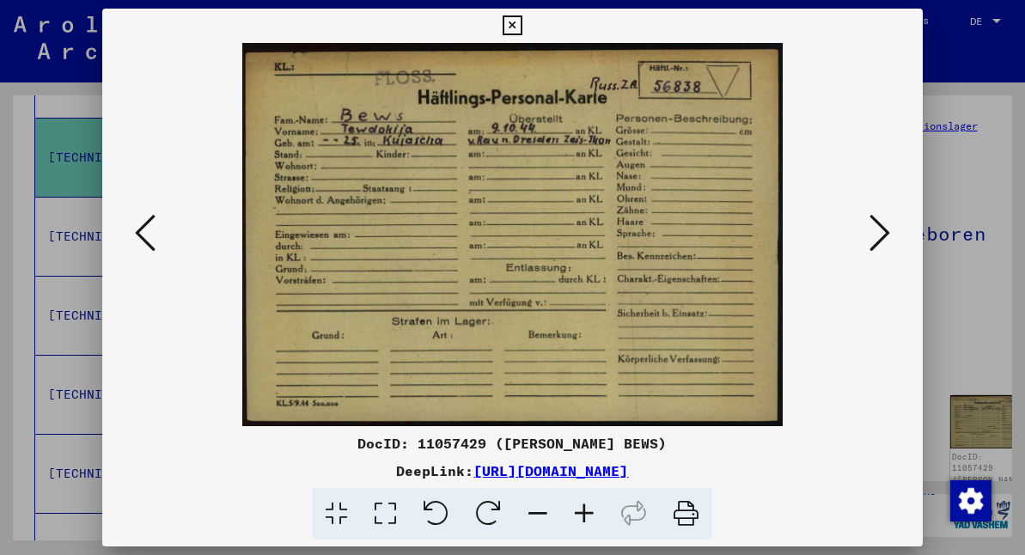
click at [880, 226] on icon at bounding box center [879, 232] width 21 height 41
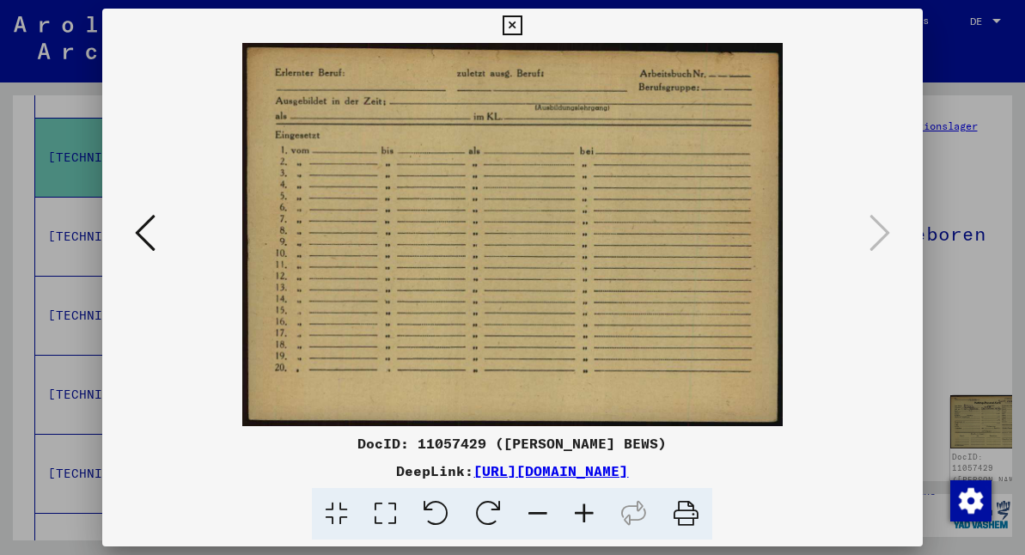
click at [522, 27] on icon at bounding box center [513, 25] width 20 height 21
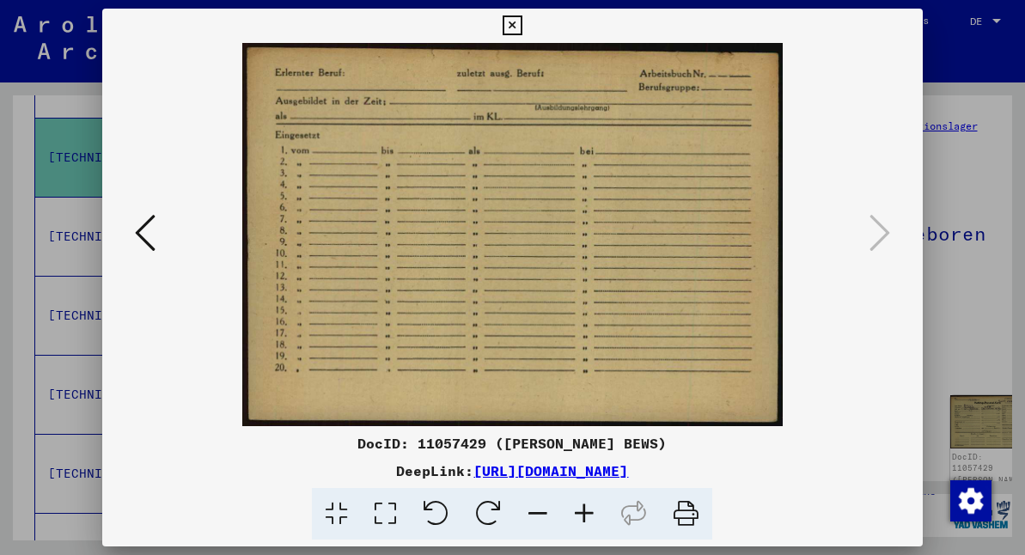
click at [138, 228] on icon at bounding box center [145, 232] width 21 height 41
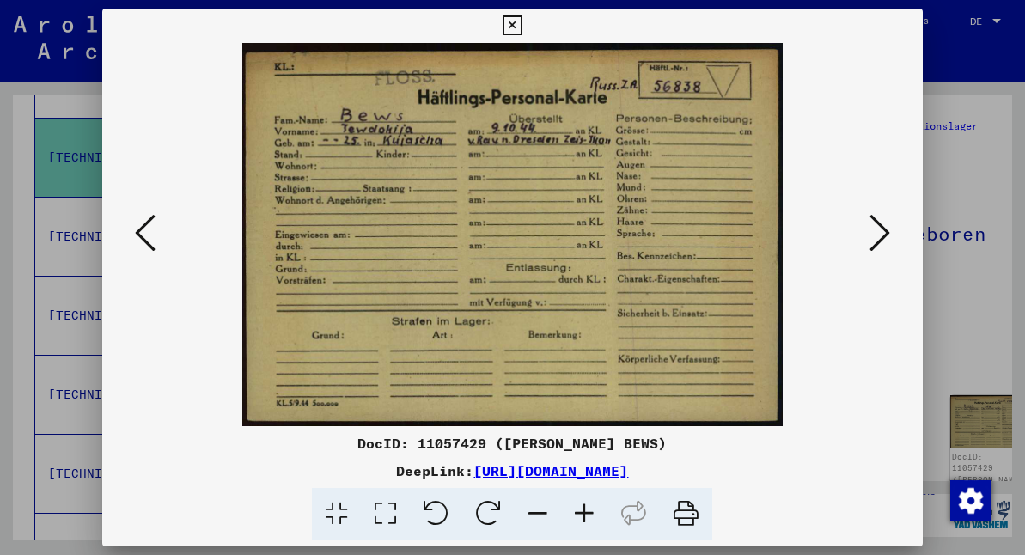
click at [140, 220] on icon at bounding box center [145, 232] width 21 height 41
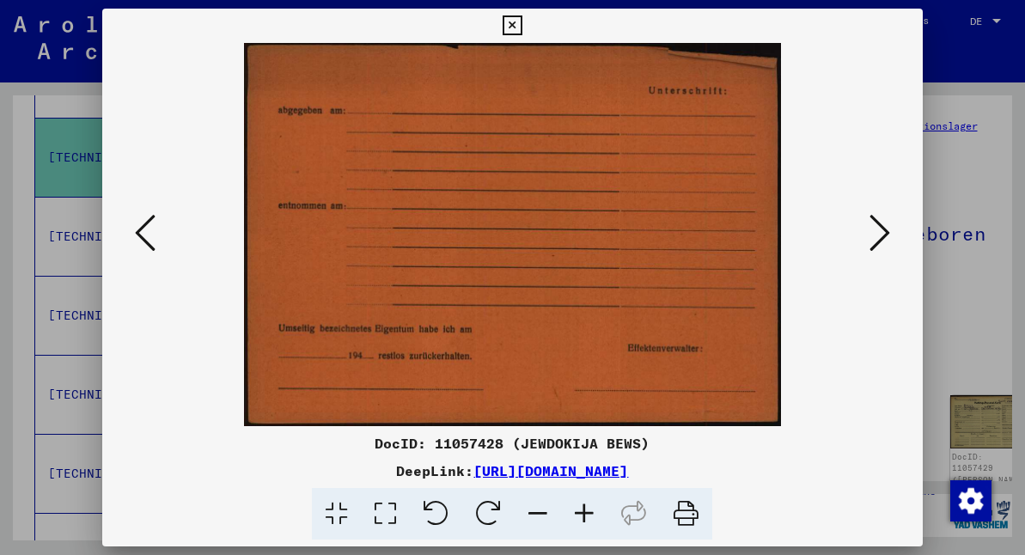
click at [140, 220] on icon at bounding box center [145, 232] width 21 height 41
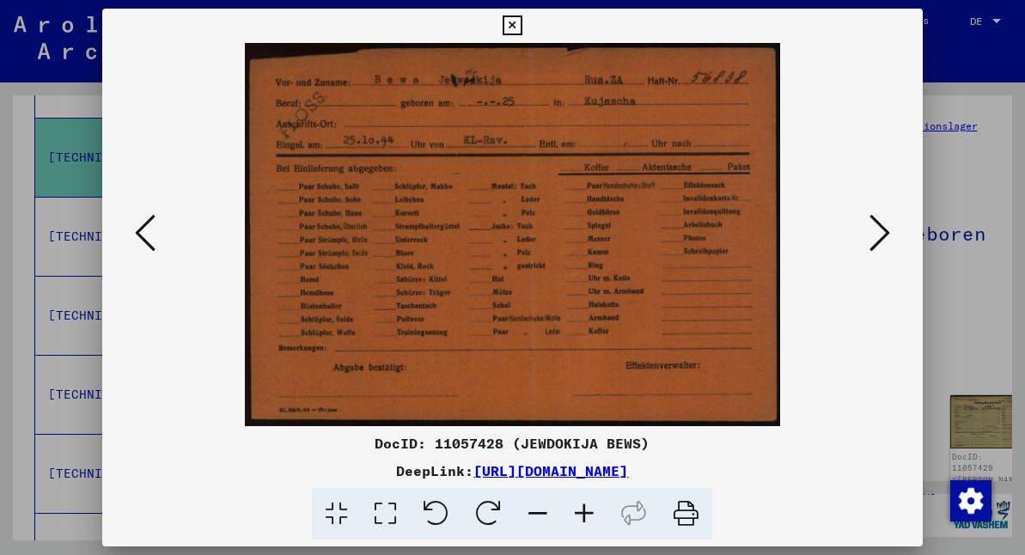
click at [147, 229] on icon at bounding box center [145, 232] width 21 height 41
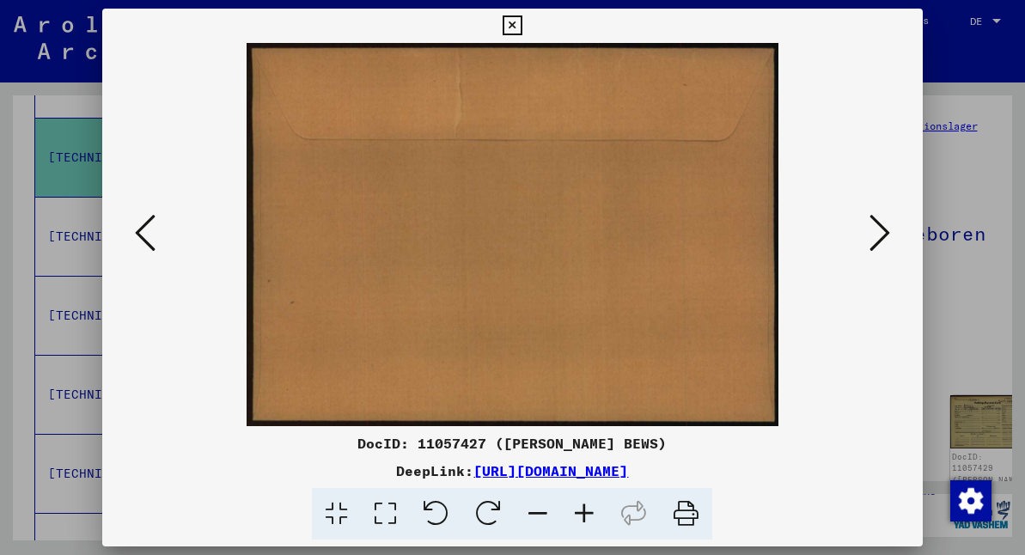
click at [147, 229] on icon at bounding box center [145, 232] width 21 height 41
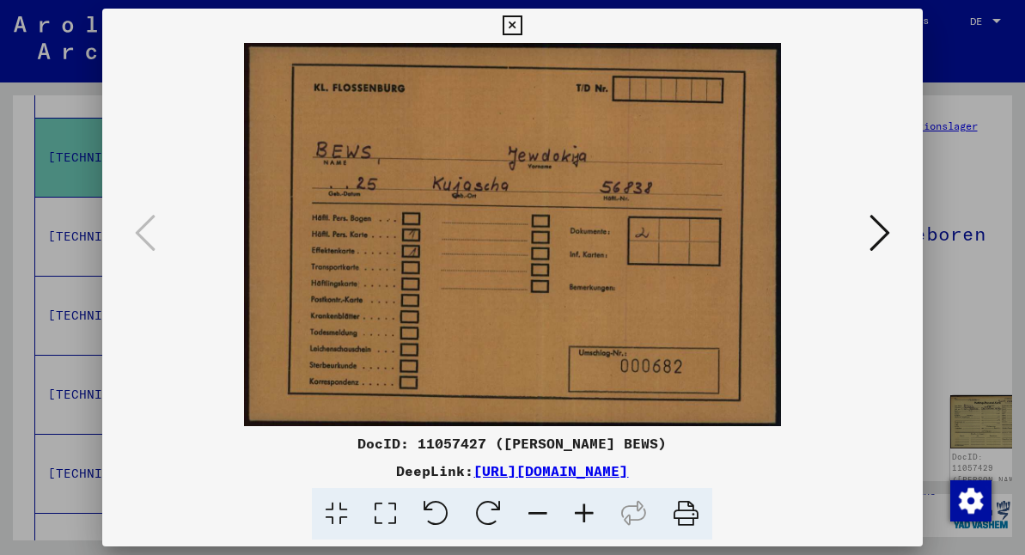
click at [522, 24] on icon at bounding box center [513, 25] width 20 height 21
